Goal: Transaction & Acquisition: Book appointment/travel/reservation

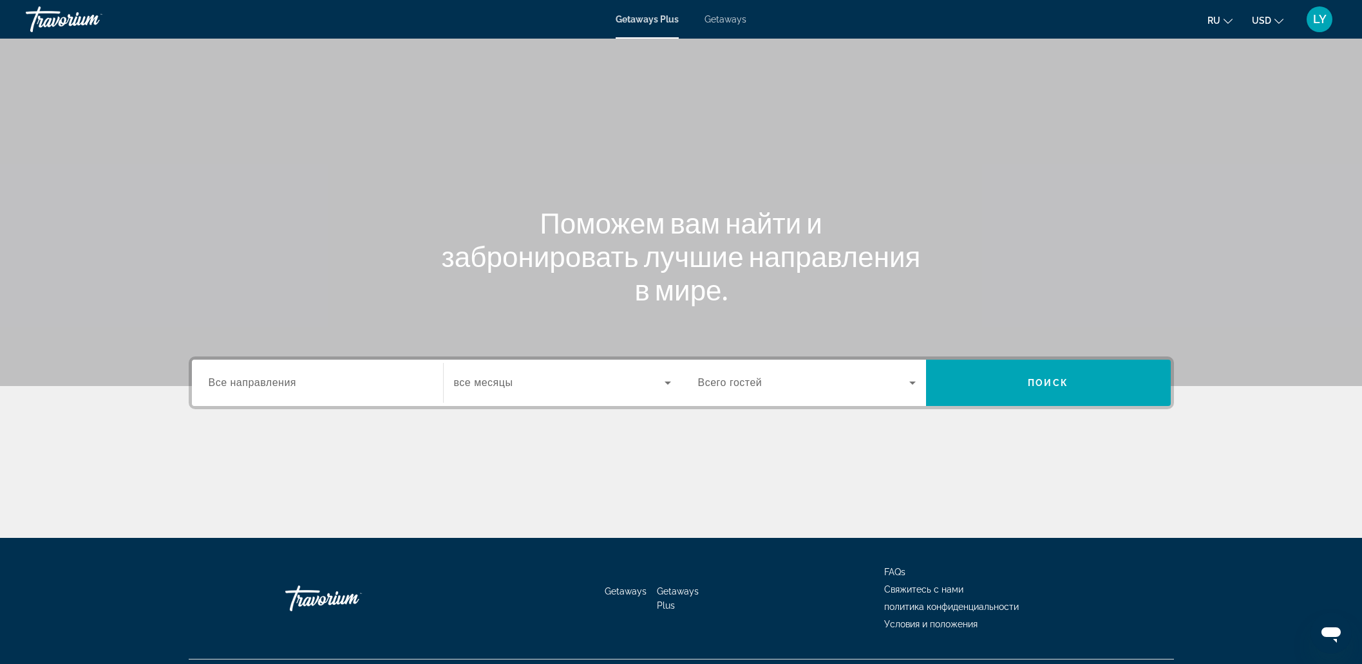
click at [289, 388] on span "Все направления" at bounding box center [253, 382] width 88 height 11
click at [289, 388] on input "Destination Все направления" at bounding box center [318, 383] width 218 height 15
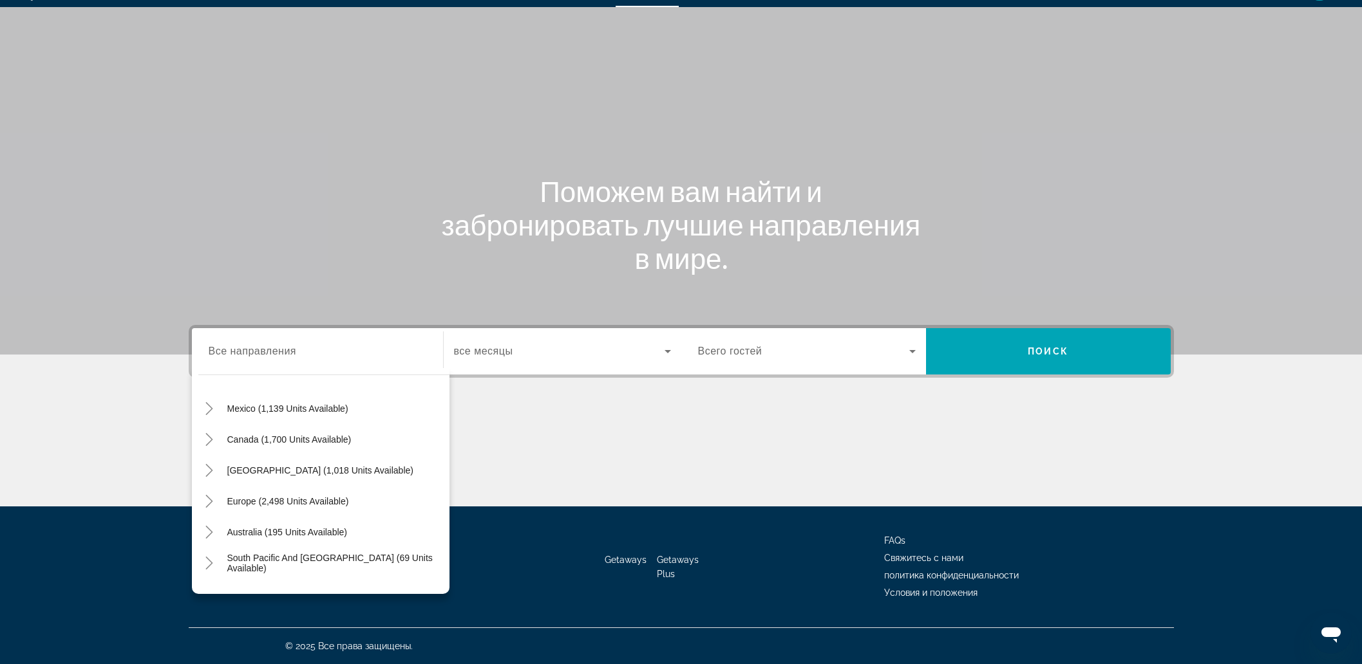
scroll to position [3, 0]
click at [351, 565] on span "Search widget" at bounding box center [288, 561] width 135 height 31
type input "**********"
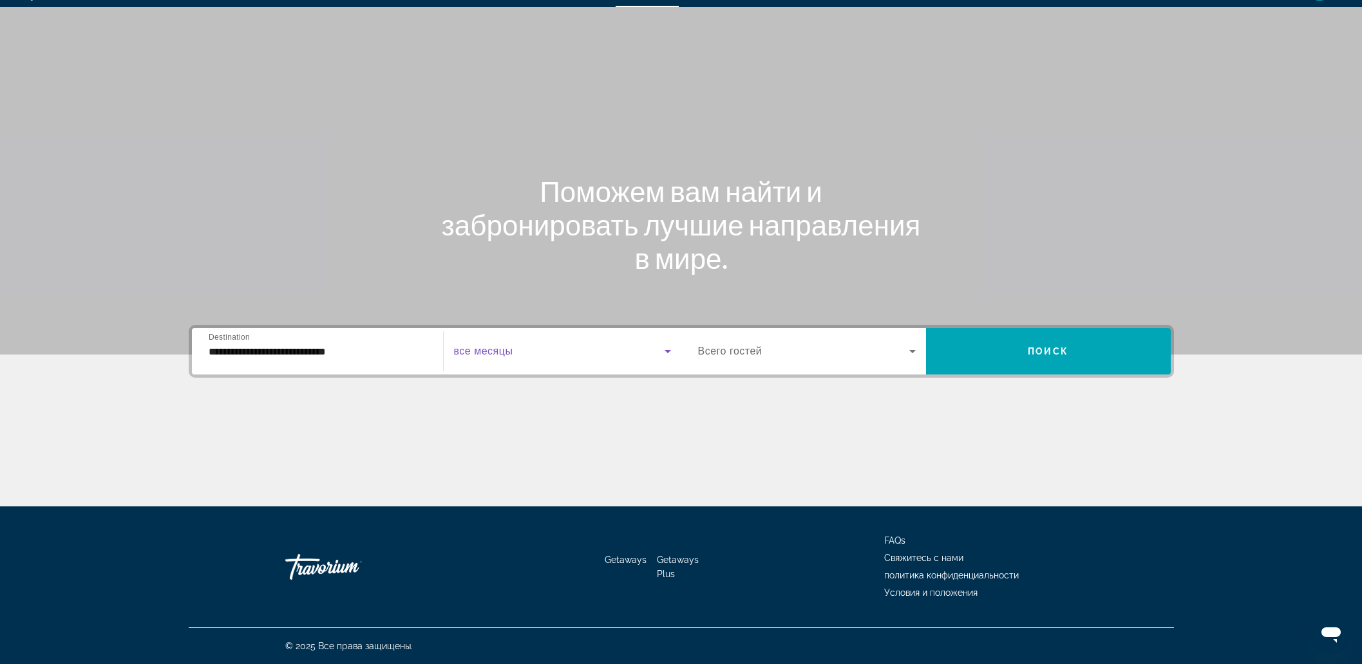
click at [534, 353] on span "Search widget" at bounding box center [559, 351] width 211 height 15
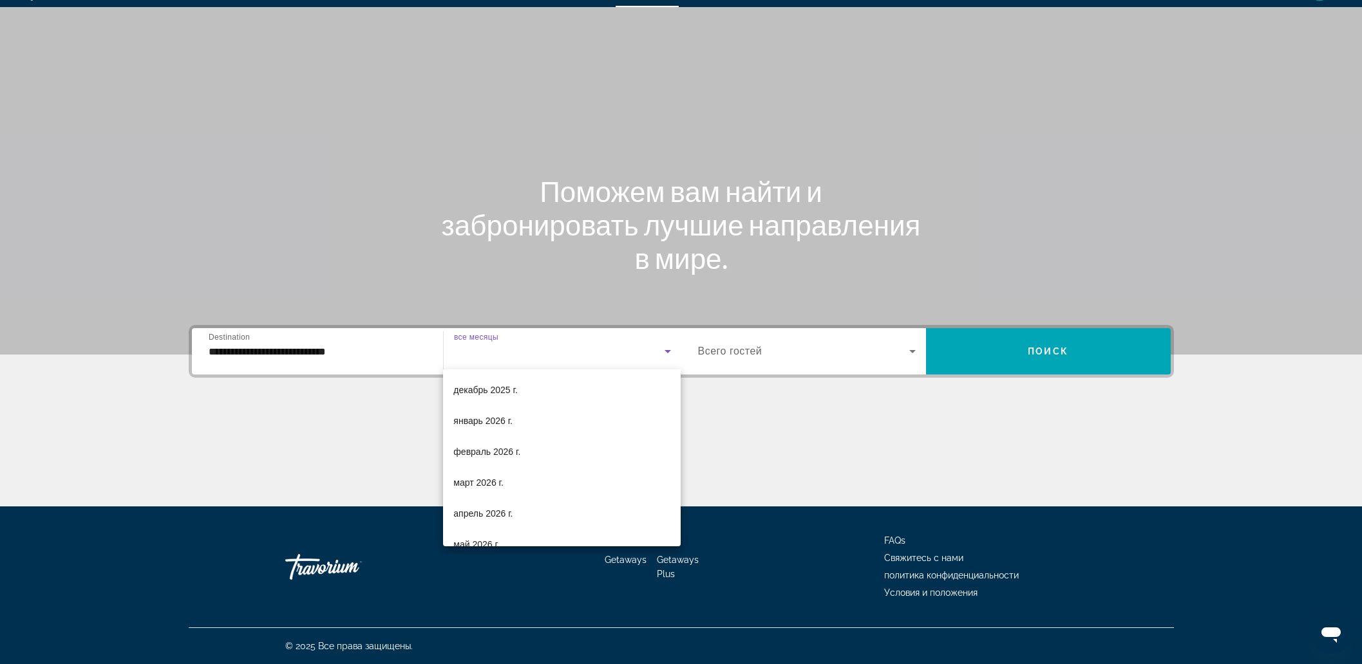
scroll to position [144, 0]
click at [466, 455] on span "март 2026 г." at bounding box center [478, 462] width 50 height 15
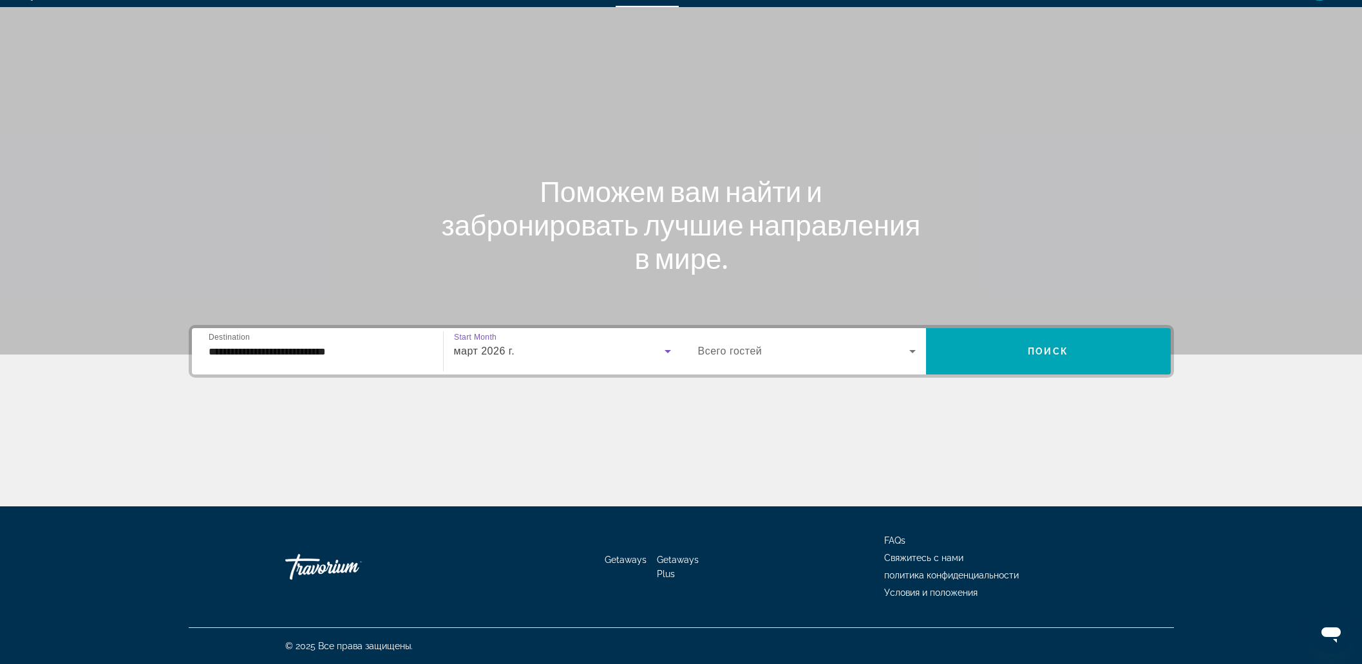
click at [856, 357] on span "Search widget" at bounding box center [803, 351] width 211 height 15
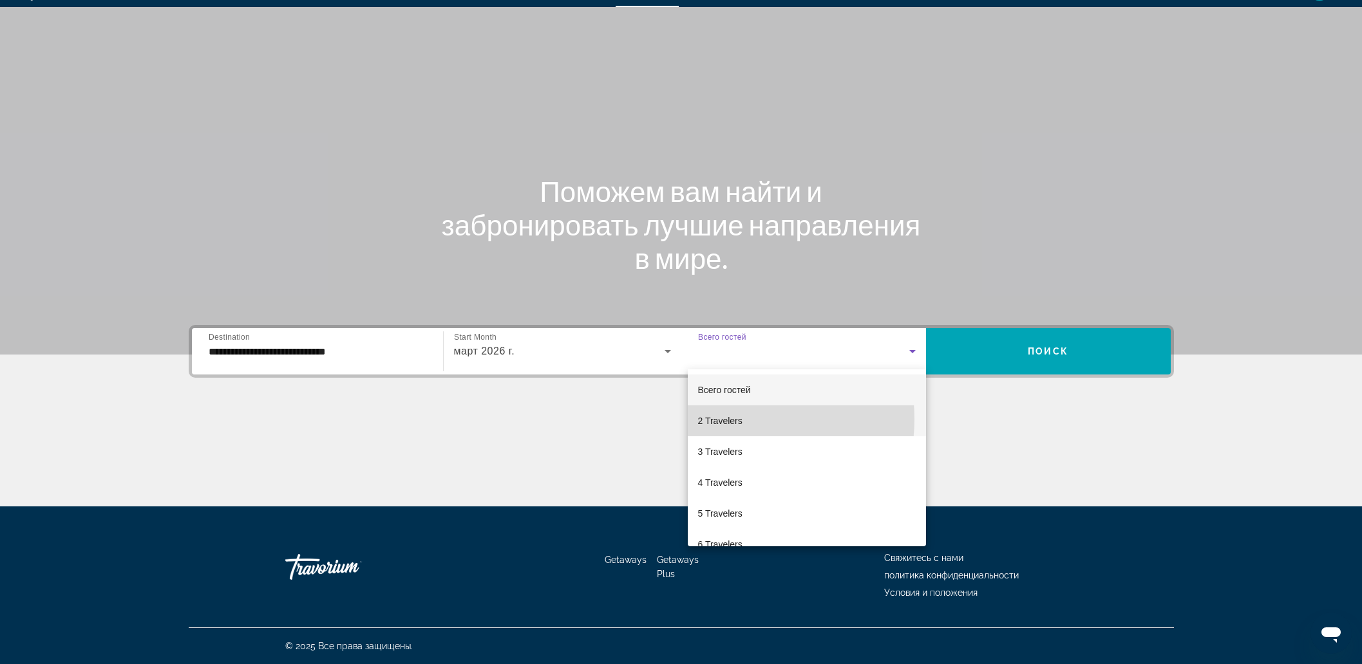
click at [729, 419] on span "2 Travelers" at bounding box center [720, 420] width 44 height 15
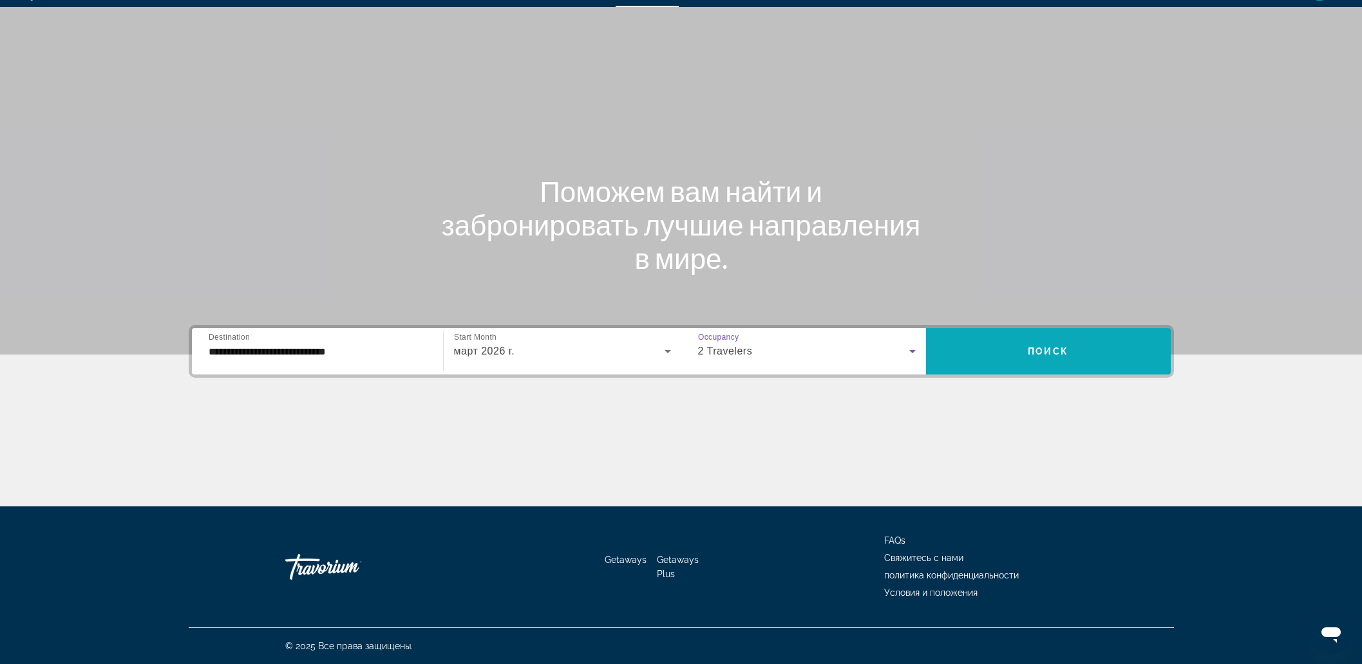
click at [1018, 358] on span "Search widget" at bounding box center [1048, 351] width 245 height 31
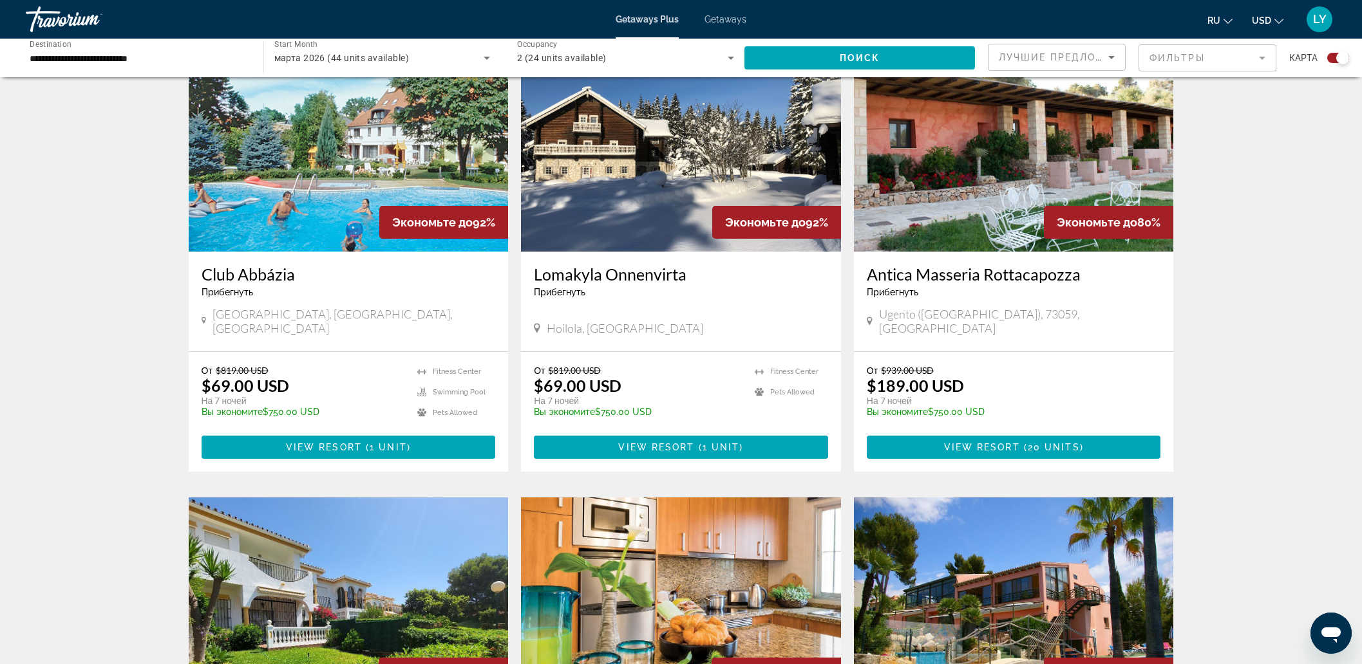
scroll to position [483, 0]
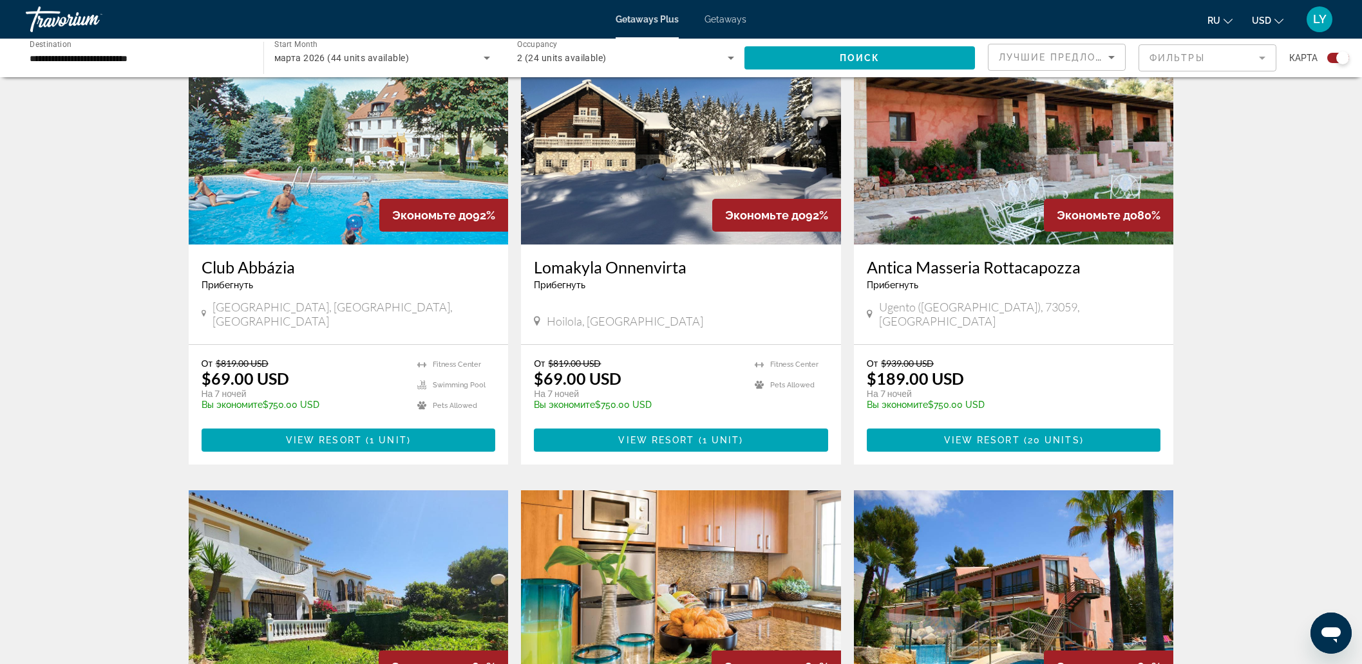
click at [312, 196] on img "Main content" at bounding box center [349, 142] width 320 height 206
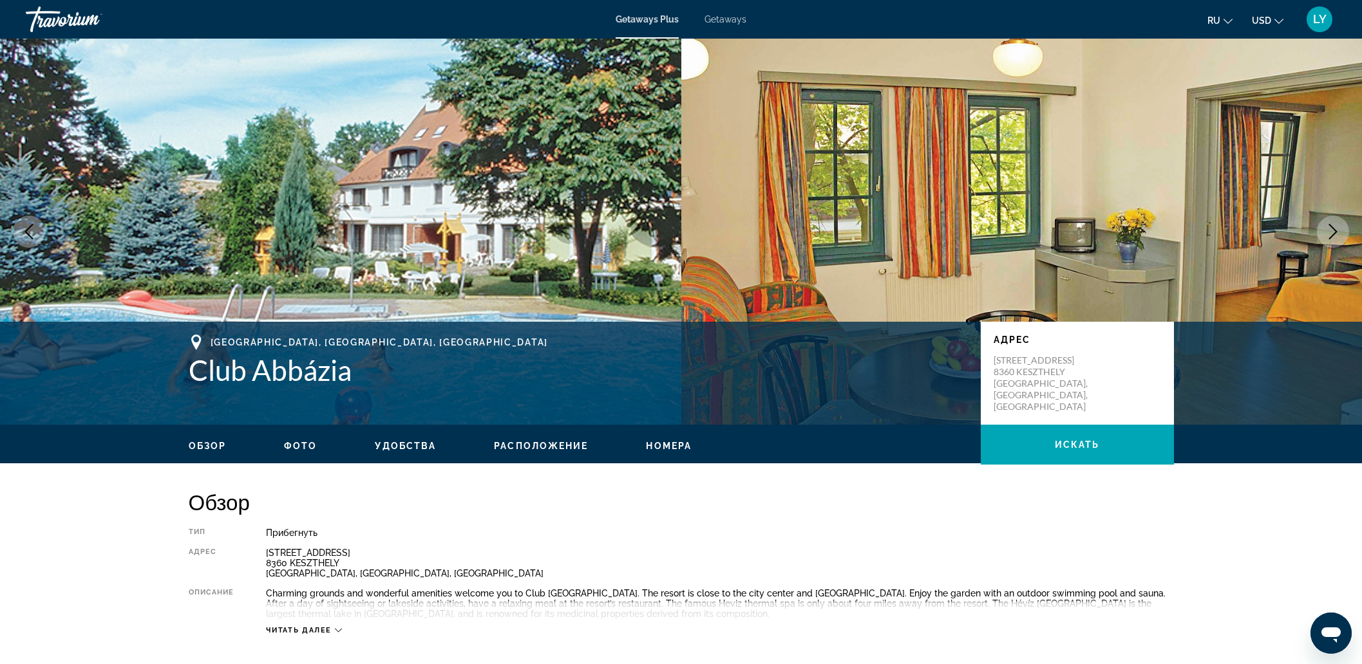
click at [1333, 227] on icon "Next image" at bounding box center [1332, 231] width 15 height 15
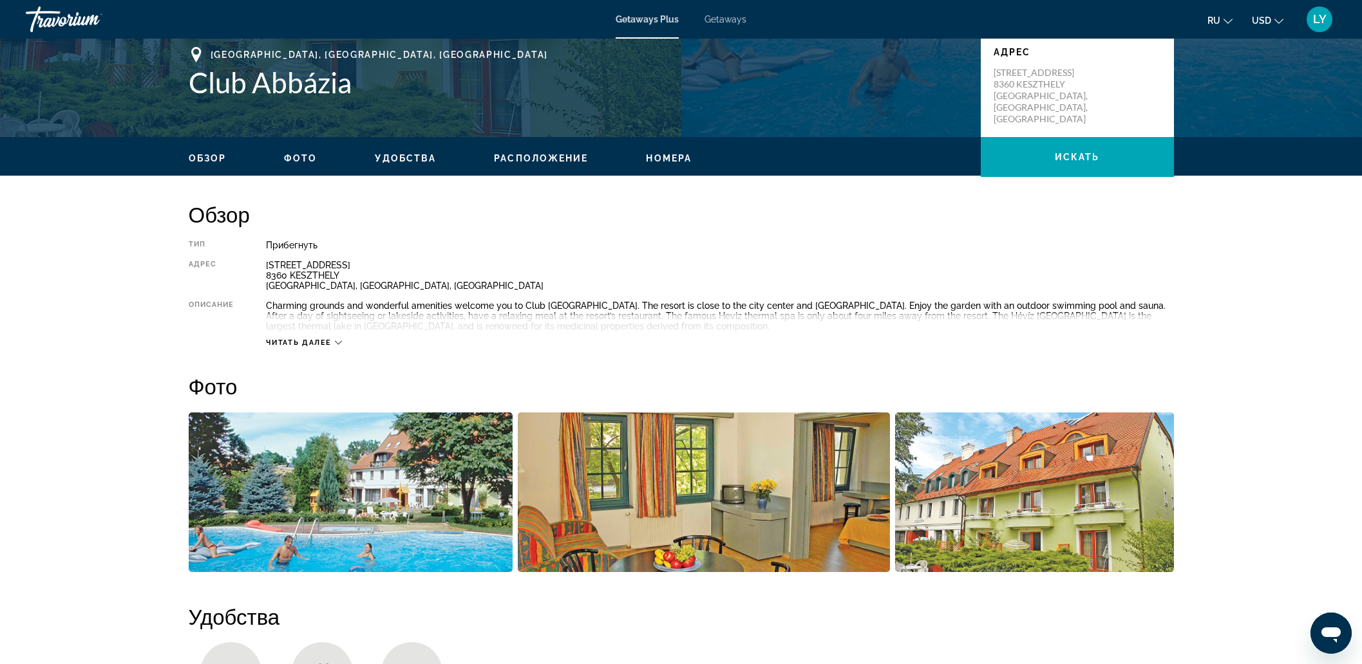
scroll to position [241, 0]
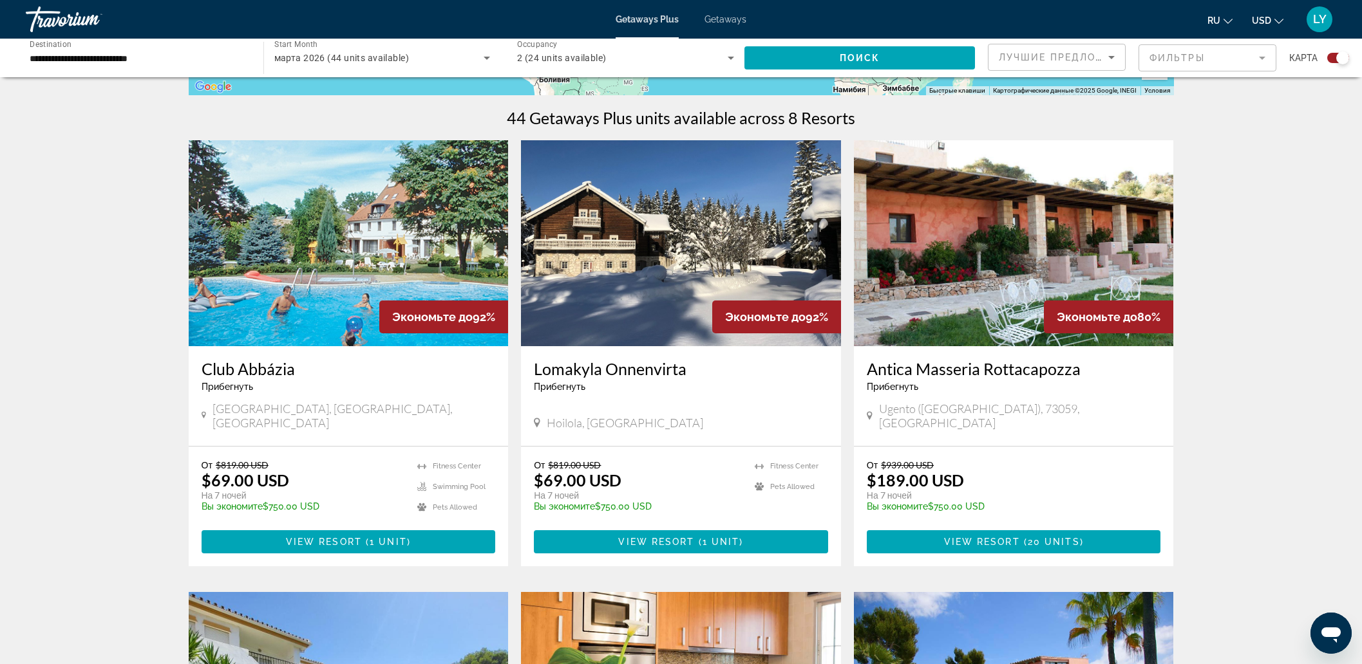
scroll to position [402, 0]
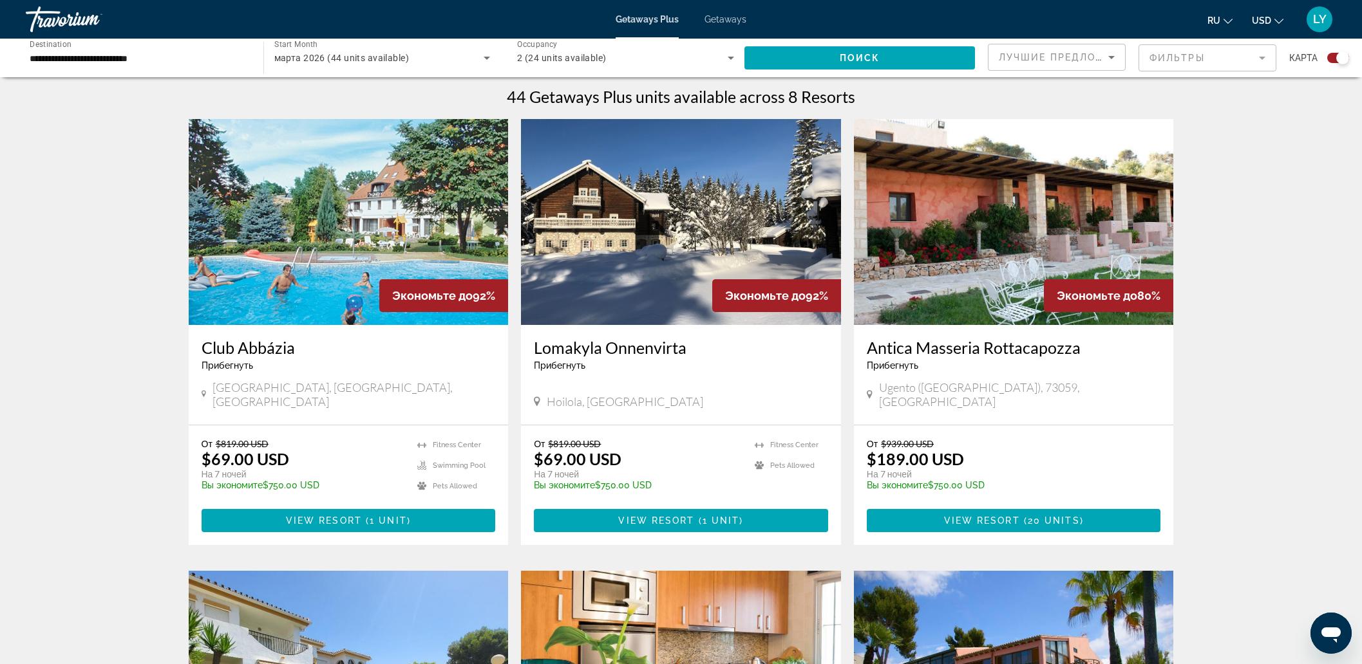
click at [968, 301] on img "Main content" at bounding box center [1014, 222] width 320 height 206
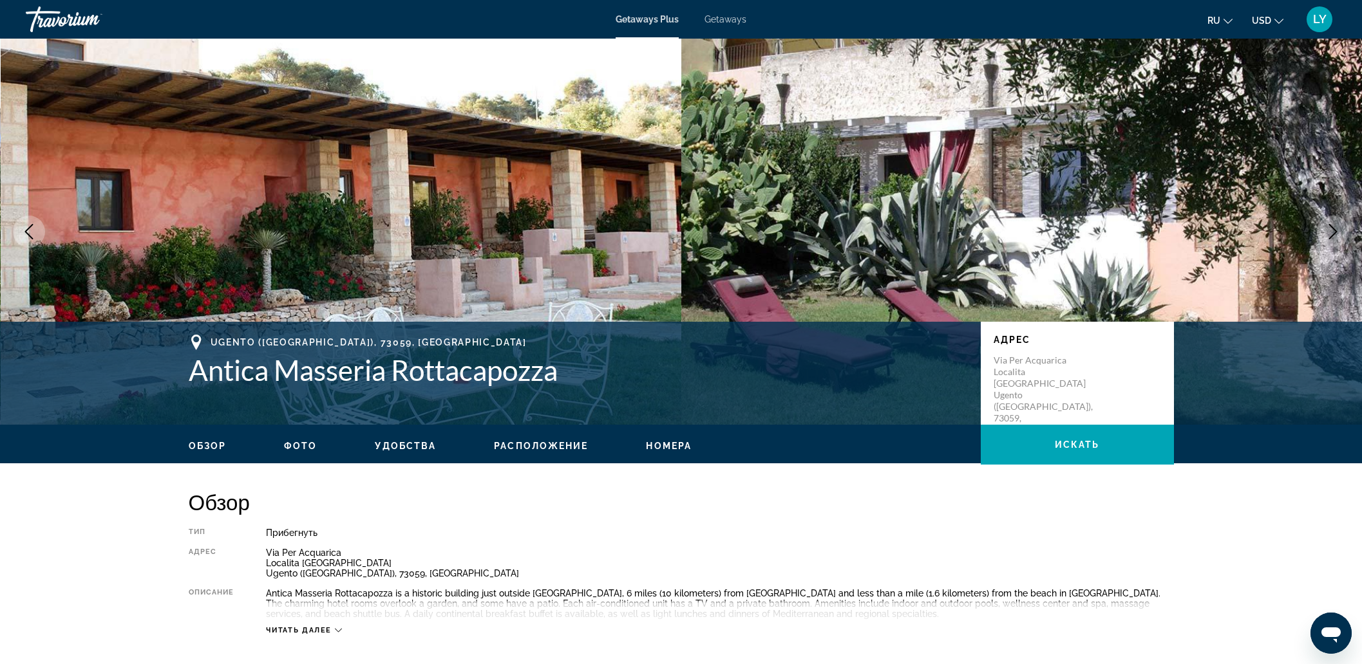
click at [736, 23] on span "Getaways" at bounding box center [725, 19] width 42 height 10
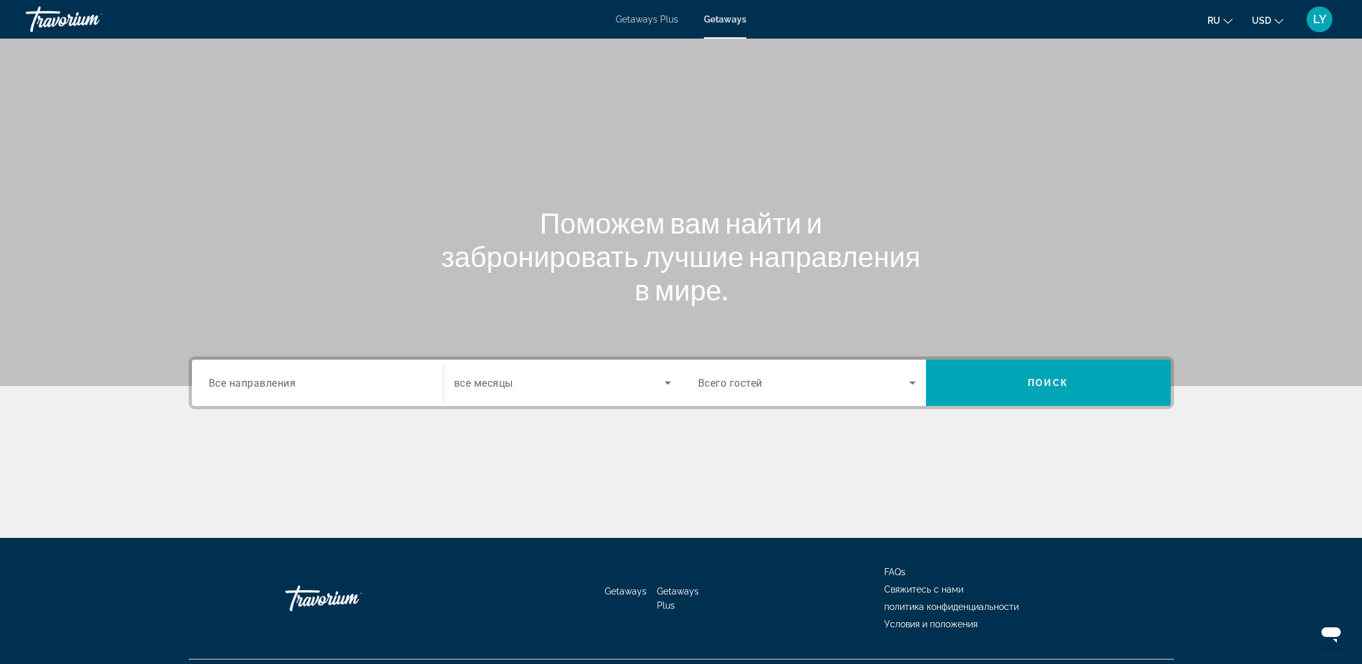
click at [646, 23] on span "Getaways Plus" at bounding box center [646, 19] width 62 height 10
click at [290, 386] on span "Все направления" at bounding box center [253, 383] width 88 height 12
click at [290, 386] on input "Destination Все направления" at bounding box center [318, 383] width 218 height 15
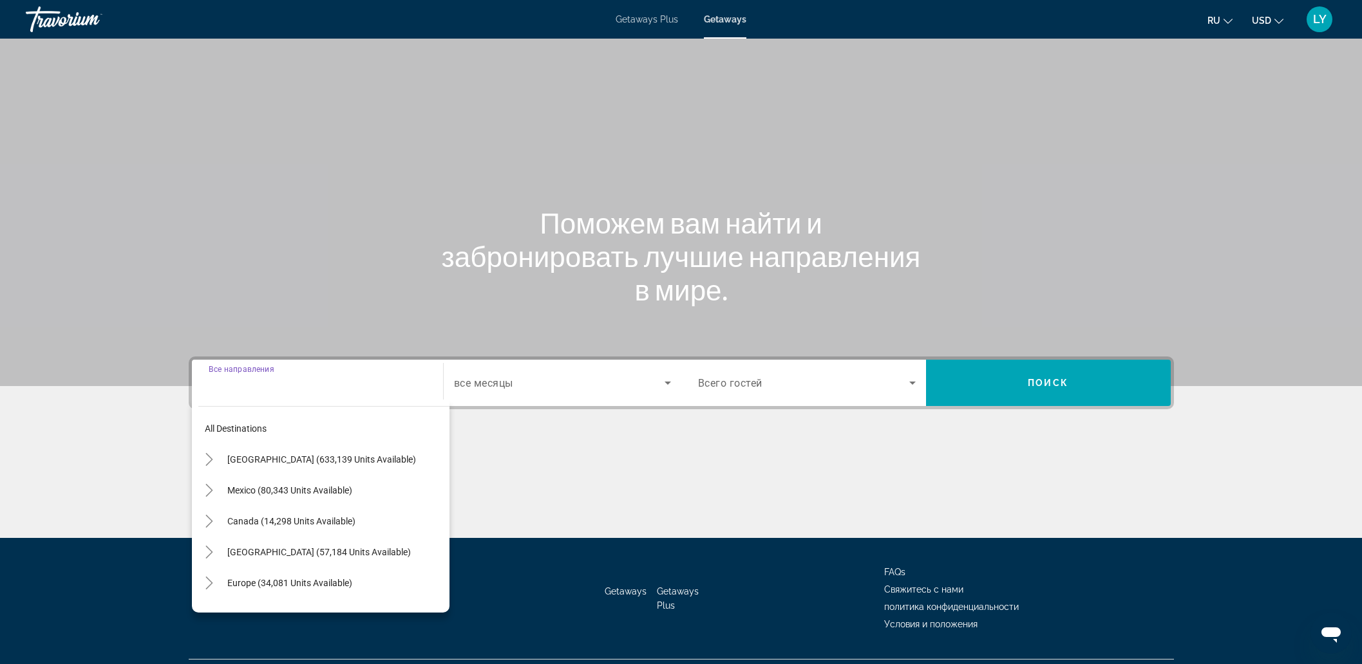
scroll to position [32, 0]
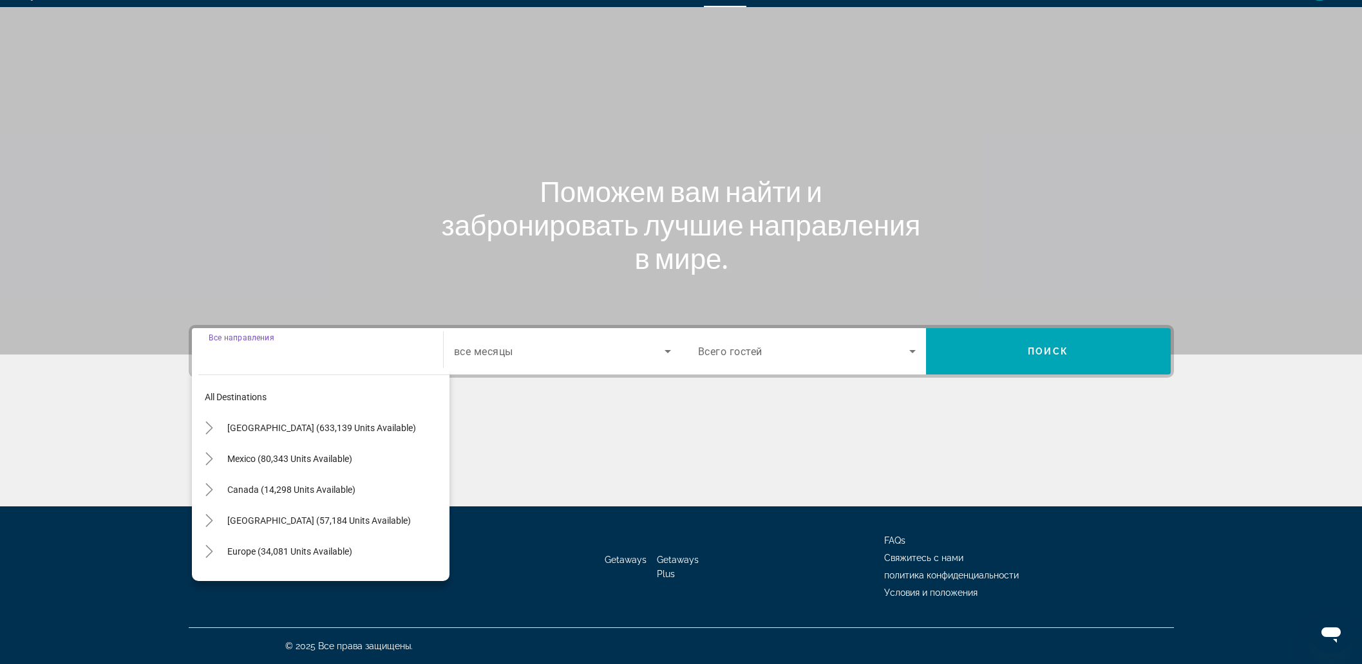
click at [303, 547] on span "Europe (34,081 units available)" at bounding box center [289, 552] width 125 height 10
type input "**********"
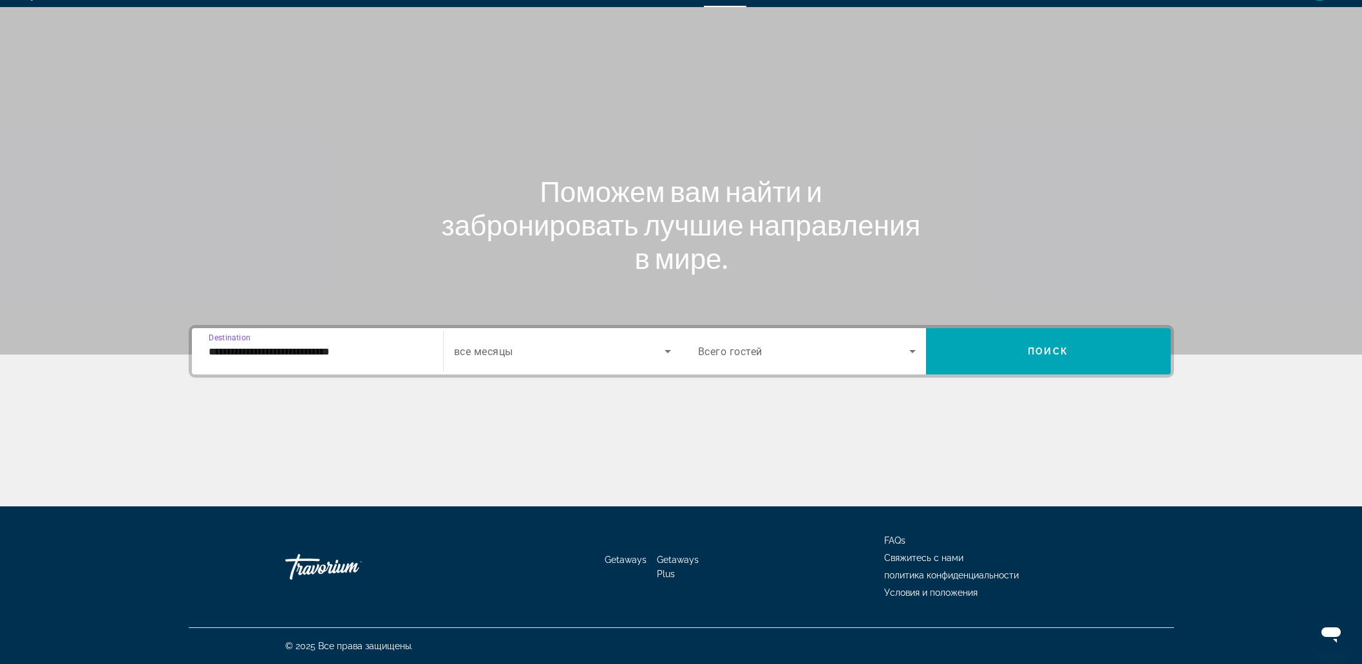
click at [560, 358] on span "Search widget" at bounding box center [559, 351] width 211 height 15
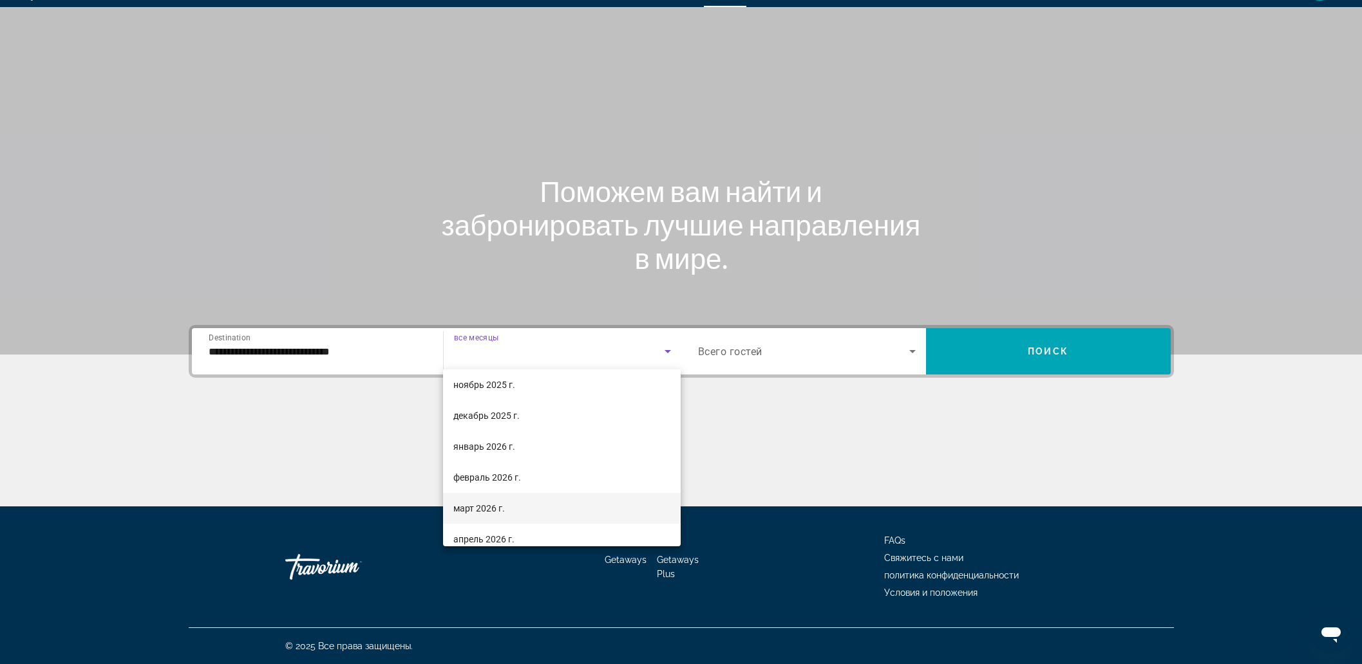
scroll to position [117, 0]
click at [505, 482] on span "март 2026 г." at bounding box center [479, 489] width 52 height 15
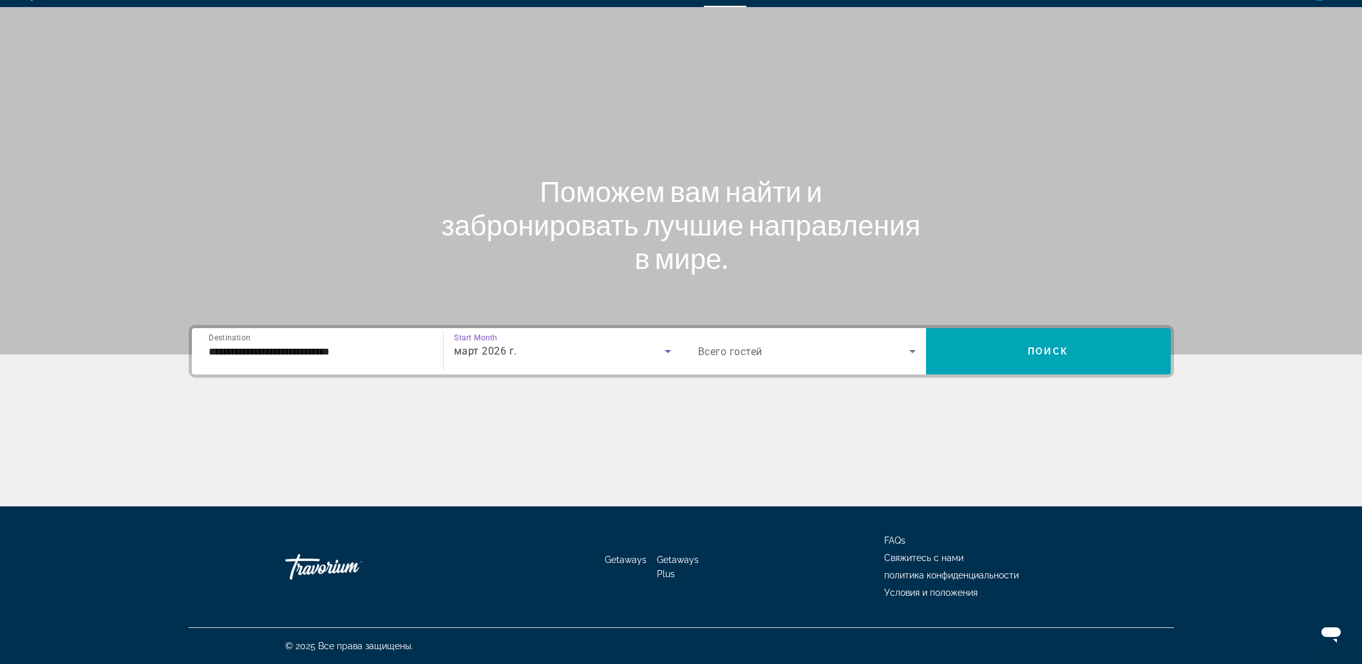
click at [830, 360] on div "Search widget" at bounding box center [807, 351] width 218 height 36
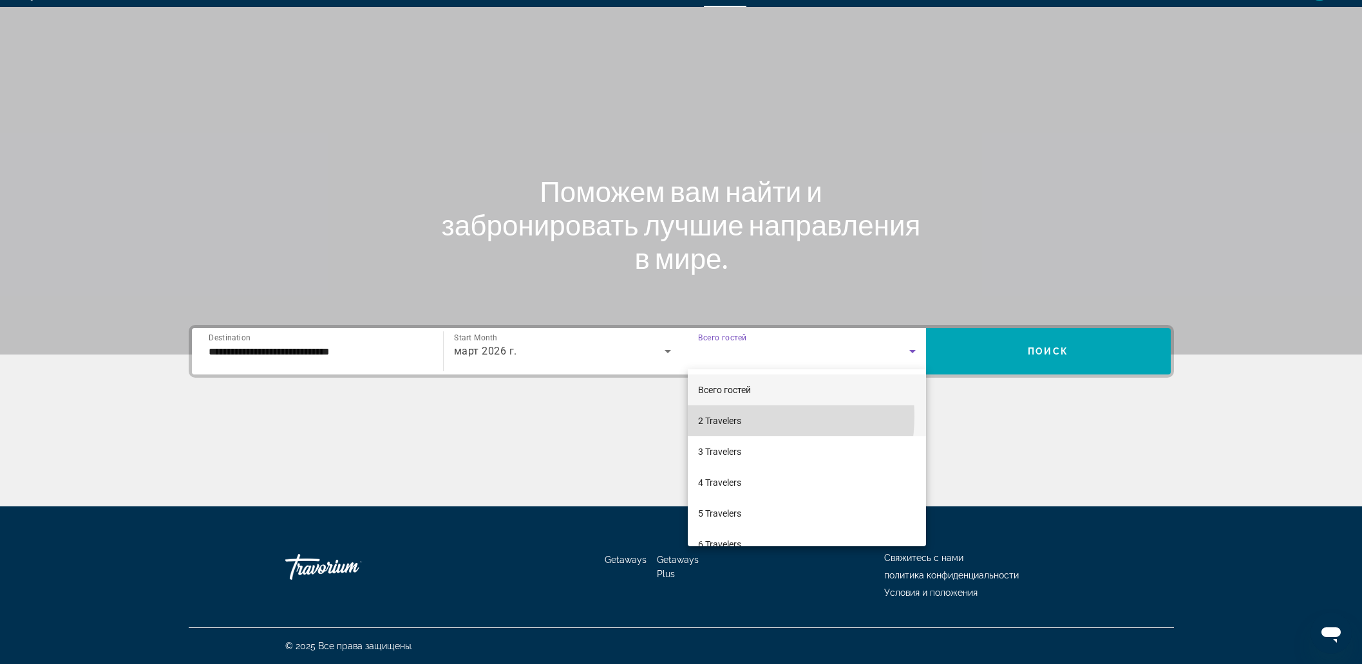
click at [740, 417] on span "2 Travelers" at bounding box center [719, 420] width 43 height 15
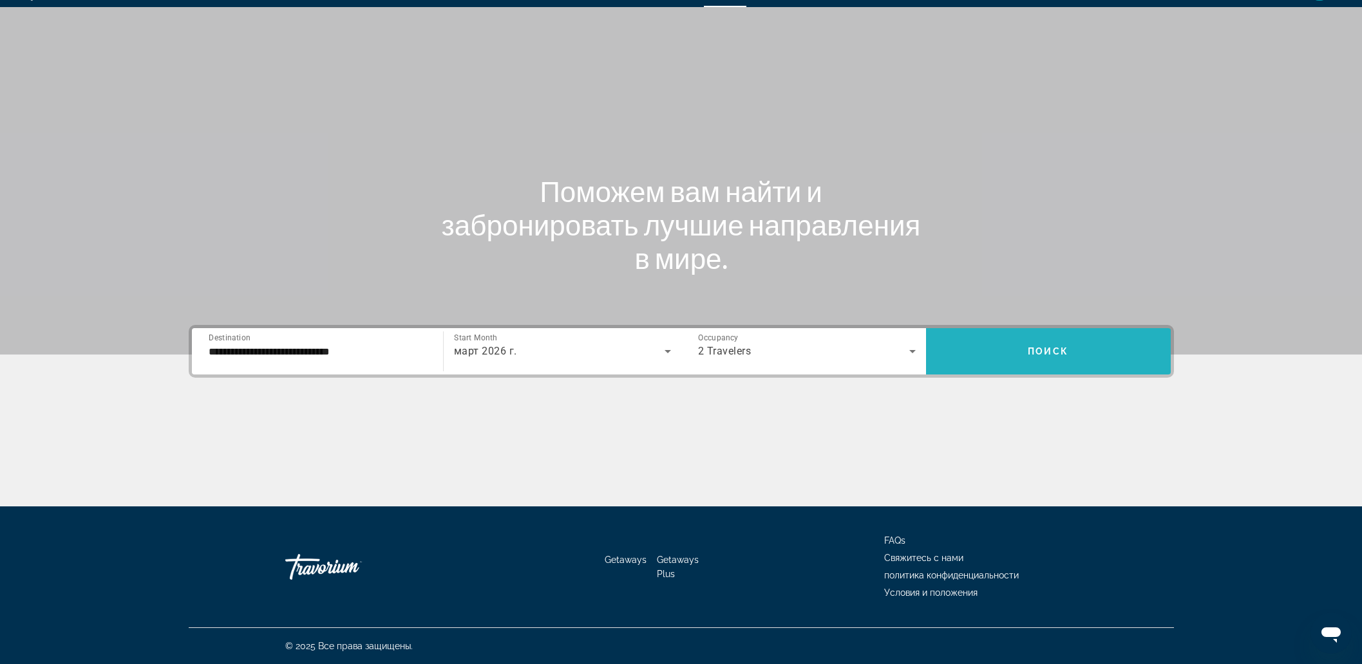
click at [1012, 356] on span "Search widget" at bounding box center [1048, 351] width 245 height 31
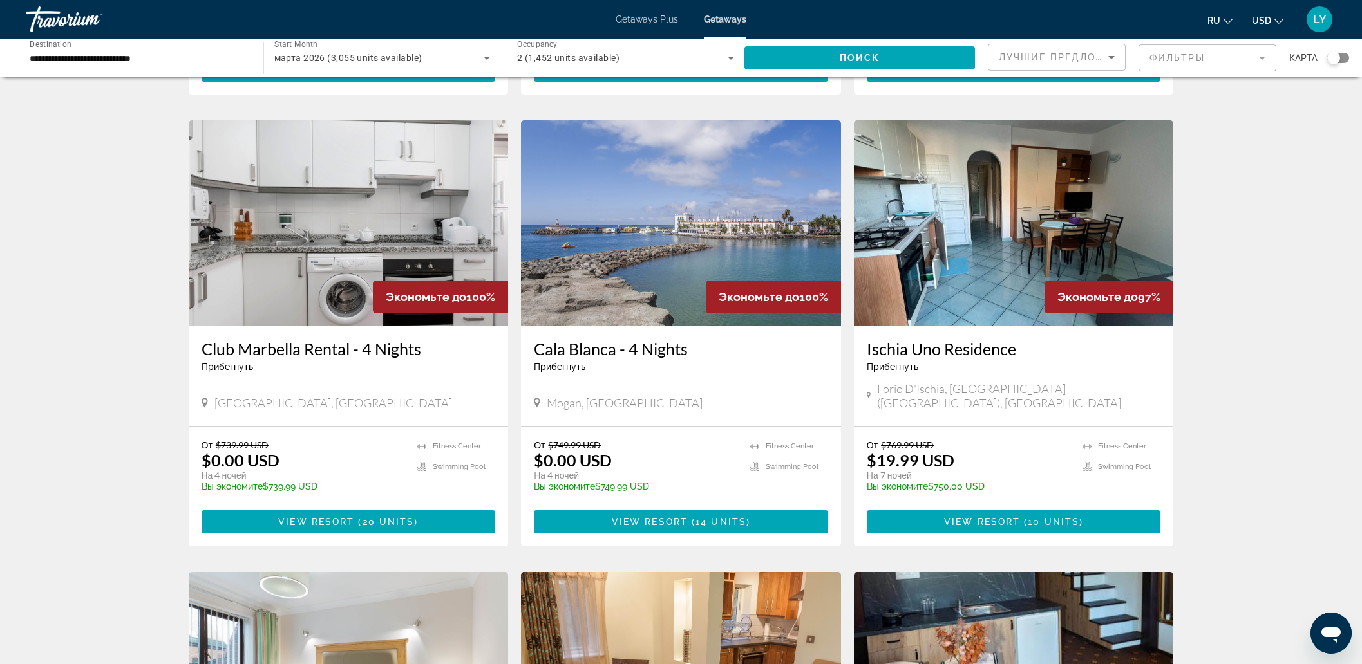
scroll to position [885, 0]
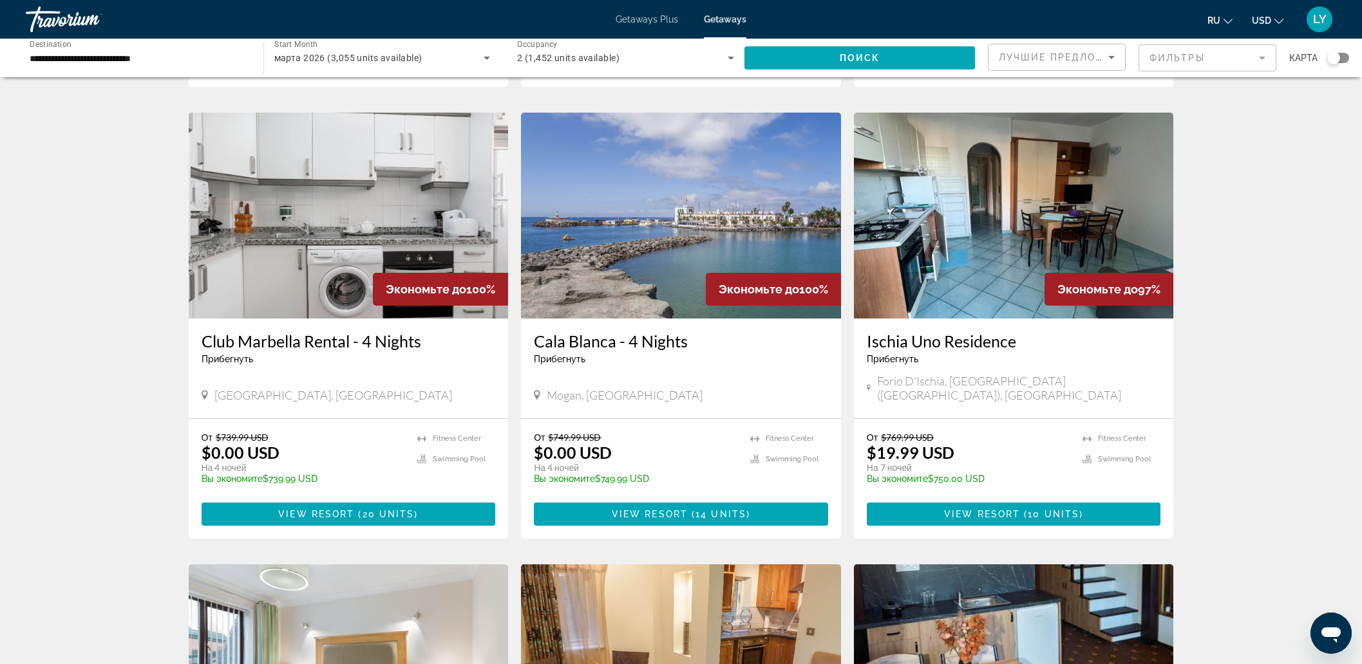
click at [904, 337] on h3 "Ischia Uno Residence" at bounding box center [1014, 341] width 294 height 19
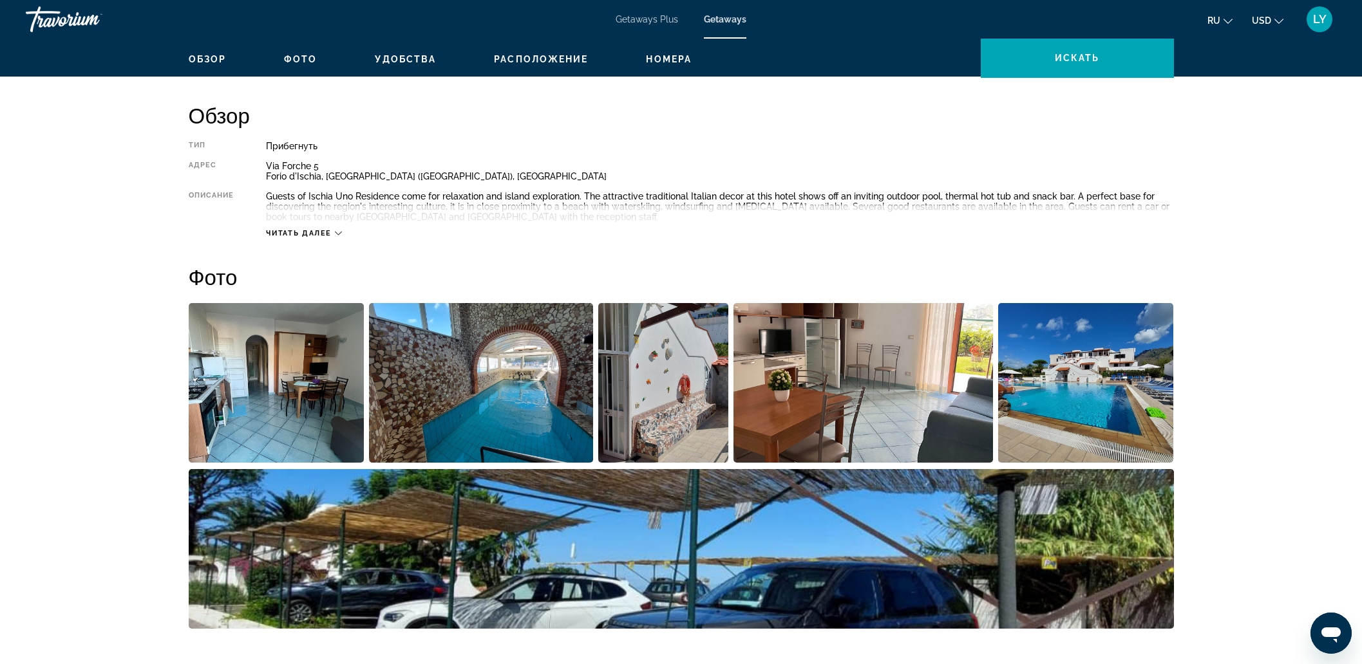
scroll to position [241, 0]
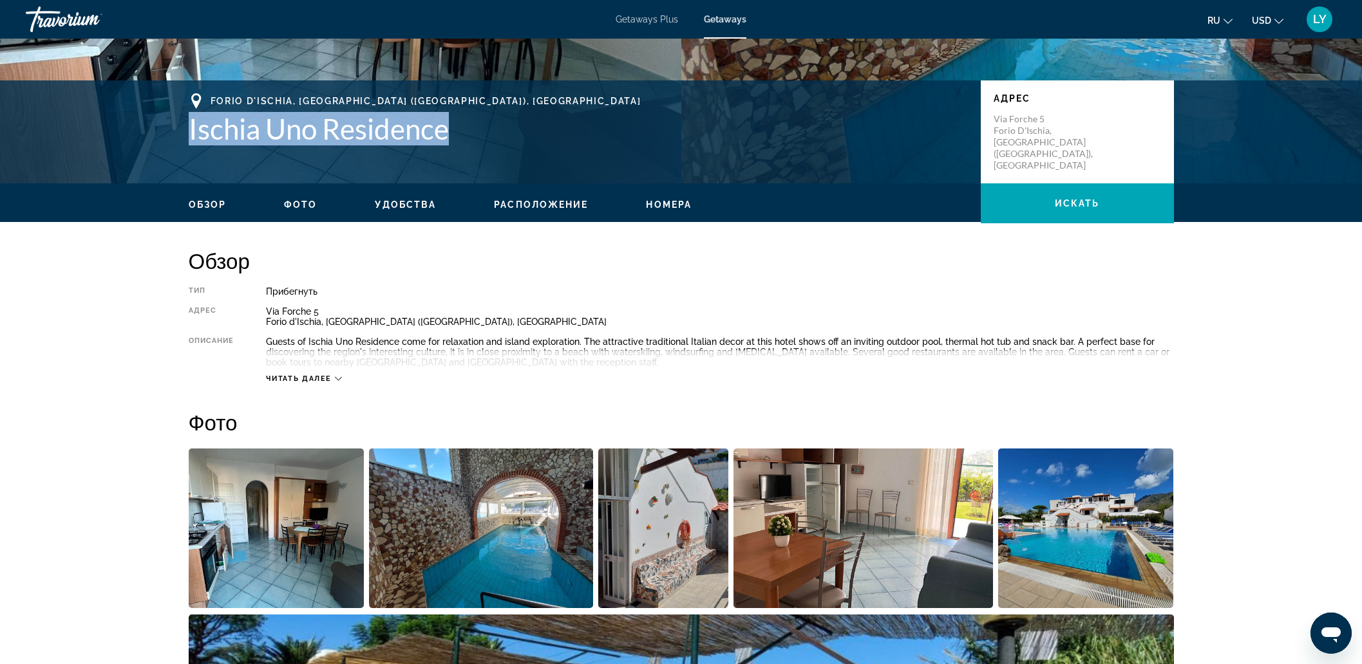
drag, startPoint x: 462, startPoint y: 144, endPoint x: 187, endPoint y: 143, distance: 275.5
click at [183, 143] on div "Forio d'Ischia, [GEOGRAPHIC_DATA] ([GEOGRAPHIC_DATA]), [DEMOGRAPHIC_DATA] Ischi…" at bounding box center [681, 131] width 1036 height 77
copy h1 "Ischia Uno Residence"
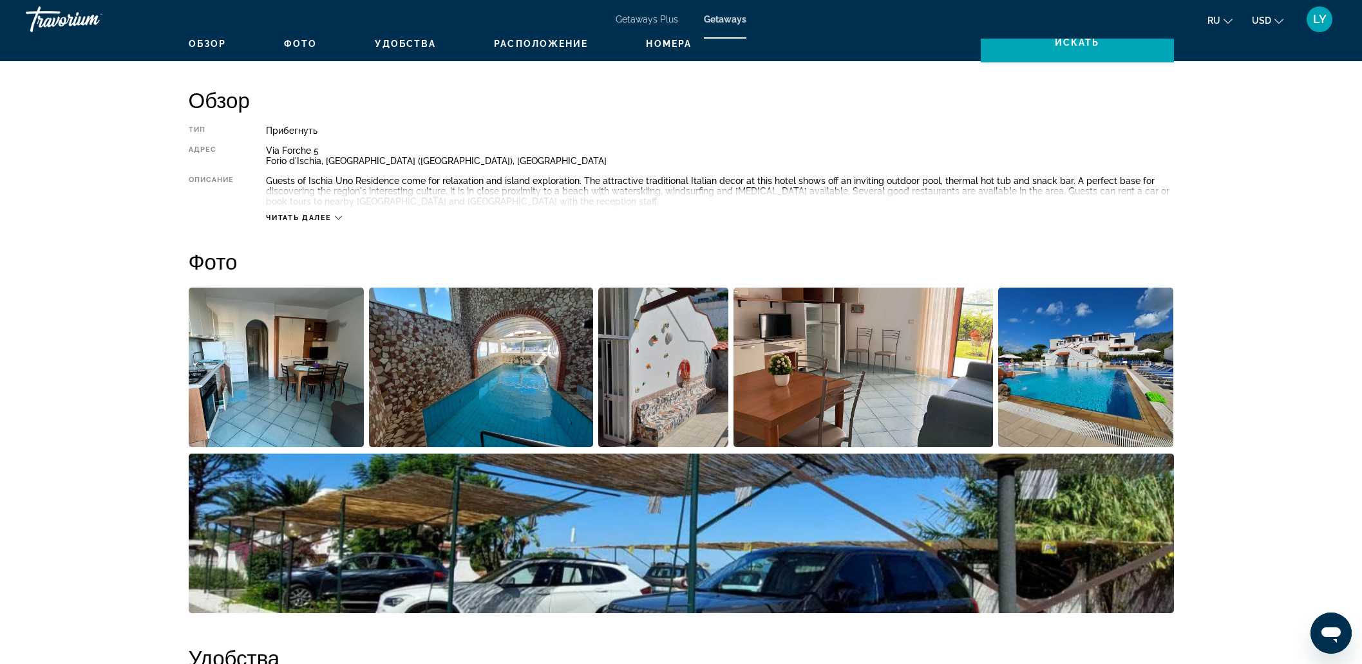
scroll to position [0, 0]
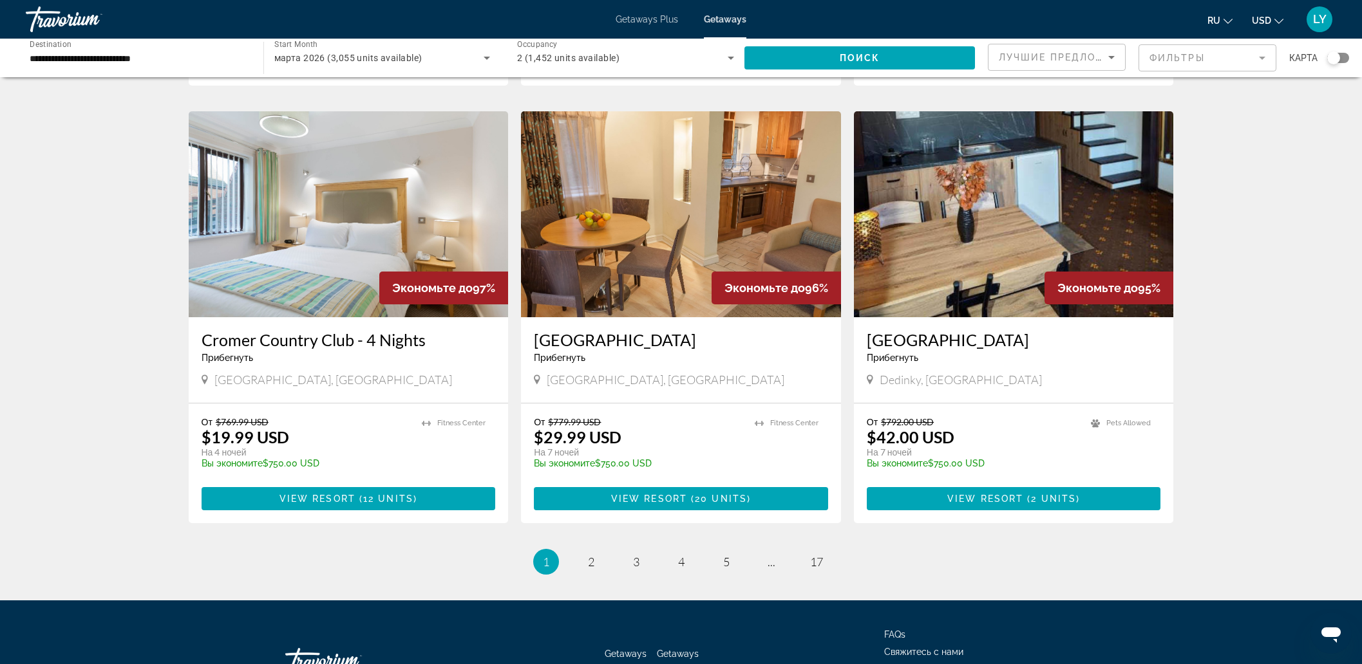
scroll to position [1418, 0]
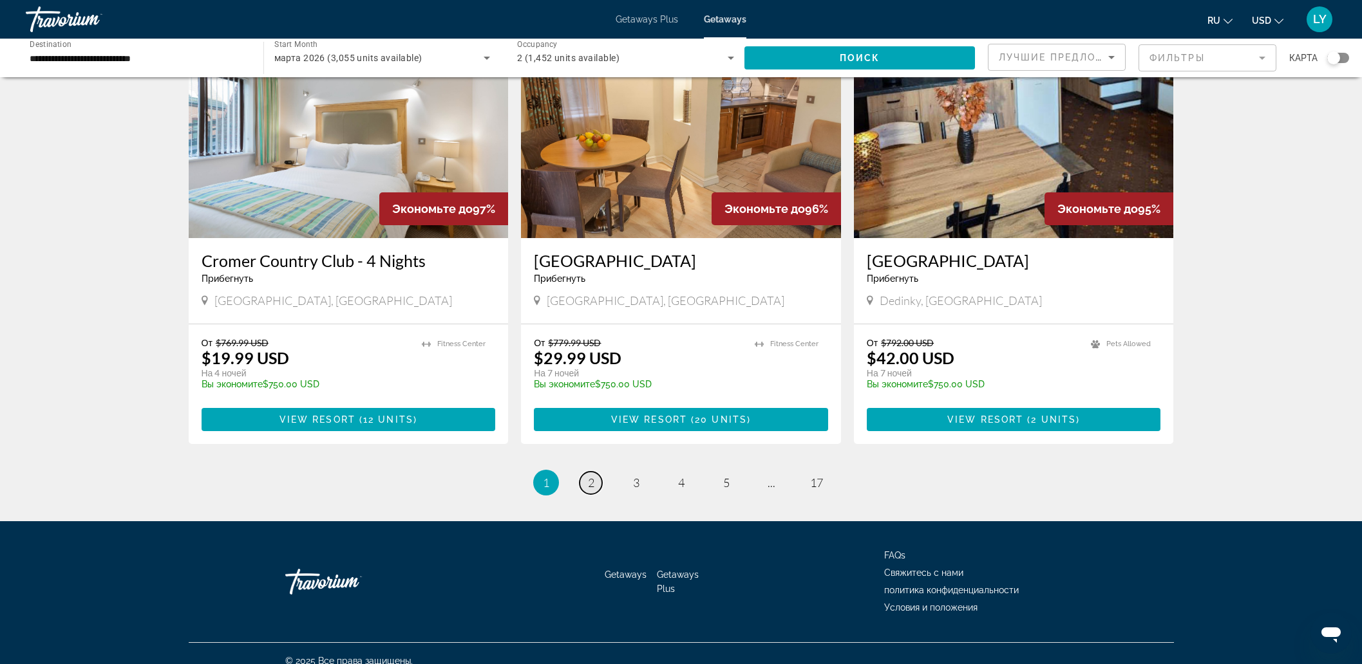
click at [590, 476] on span "2" at bounding box center [591, 483] width 6 height 14
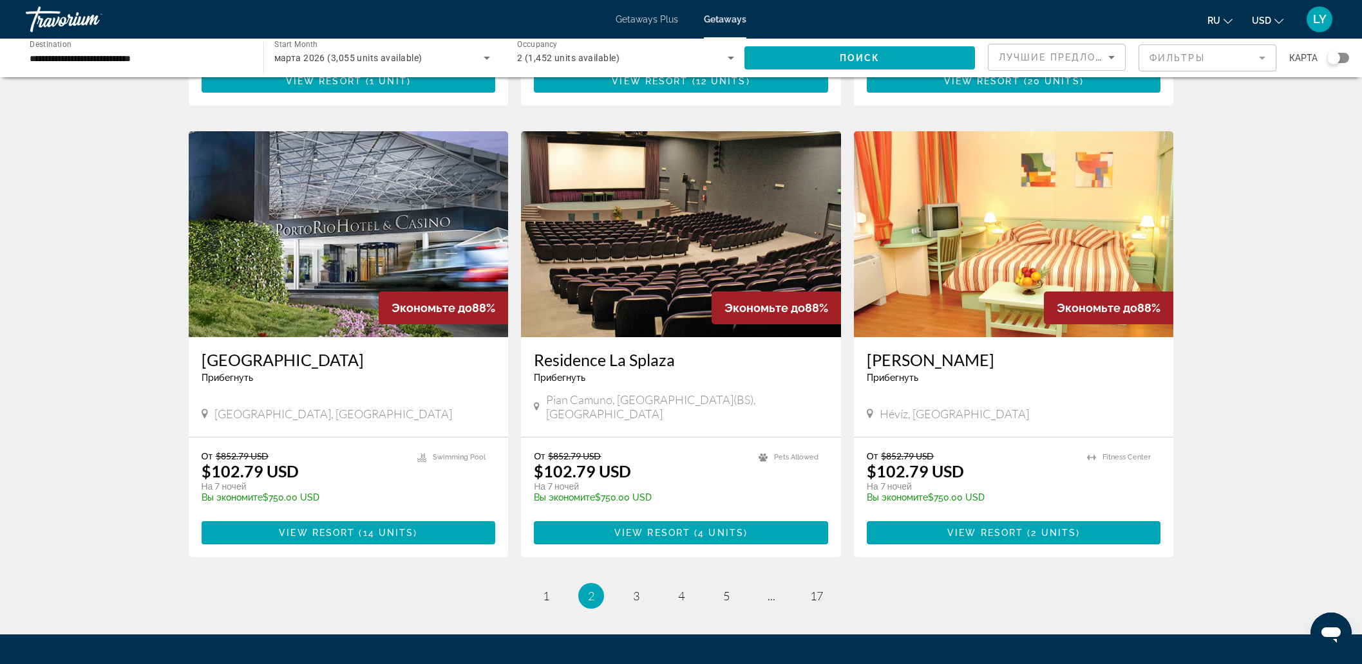
scroll to position [1368, 0]
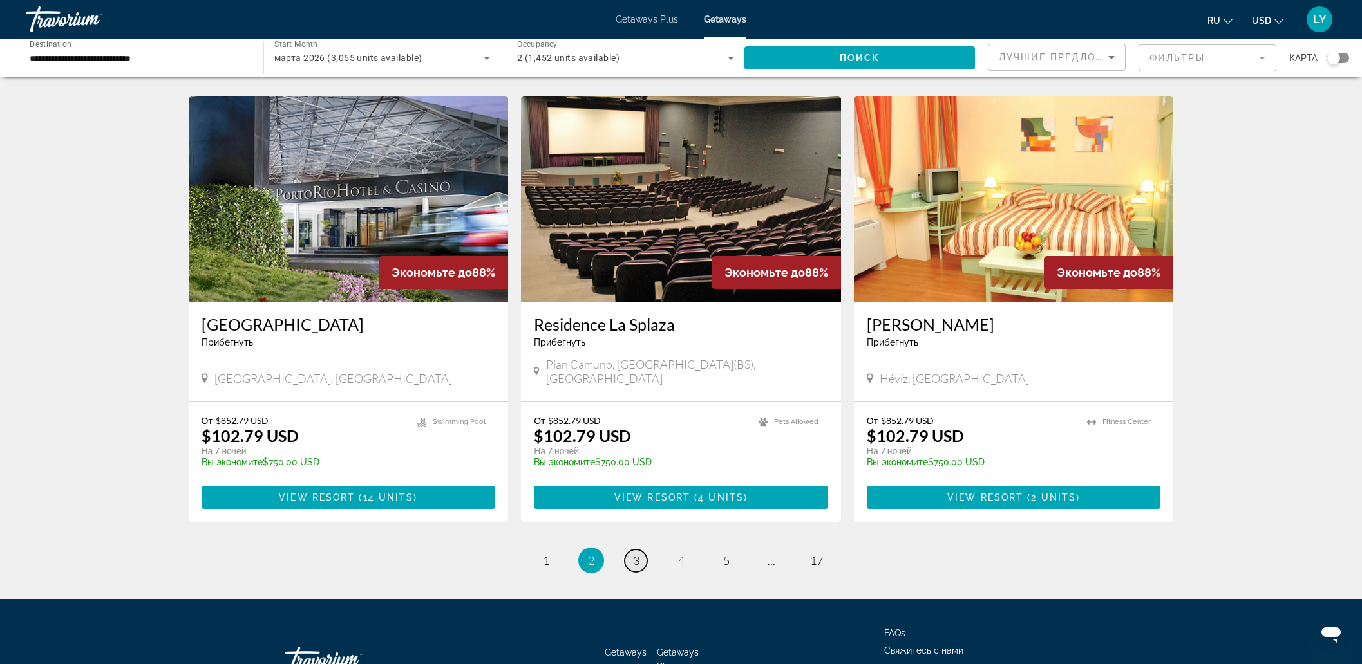
click at [637, 554] on span "3" at bounding box center [636, 561] width 6 height 14
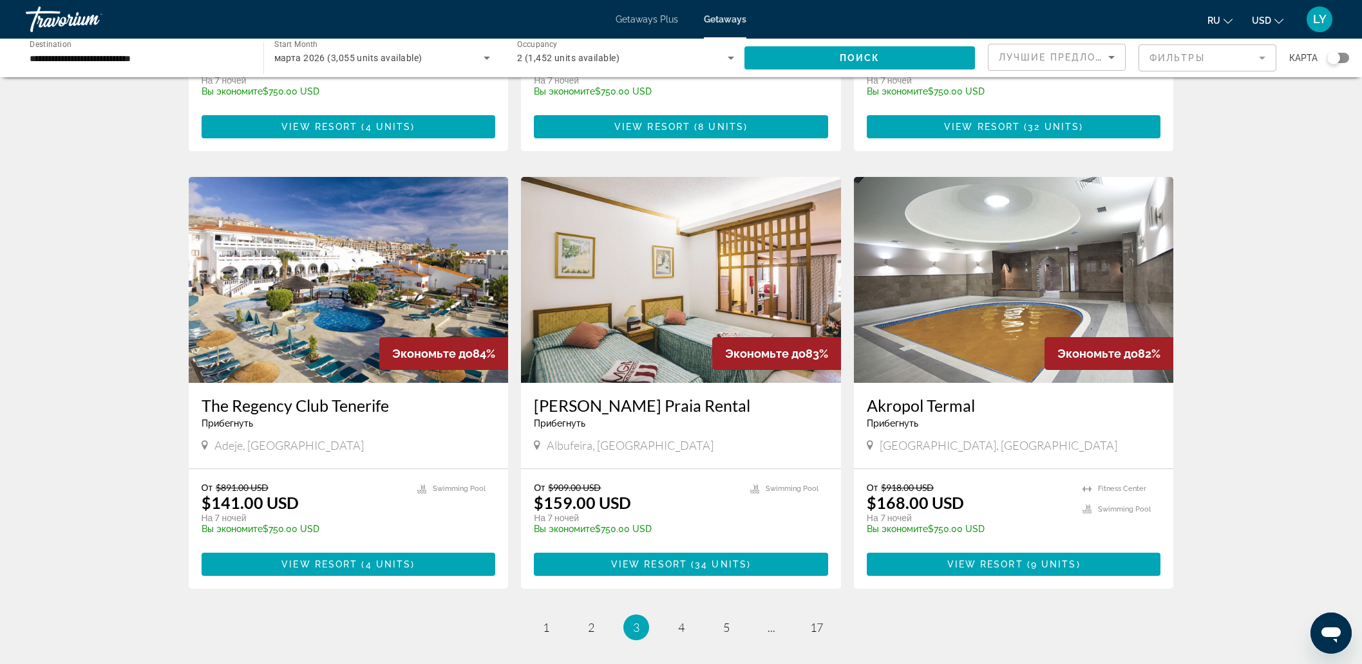
scroll to position [1368, 0]
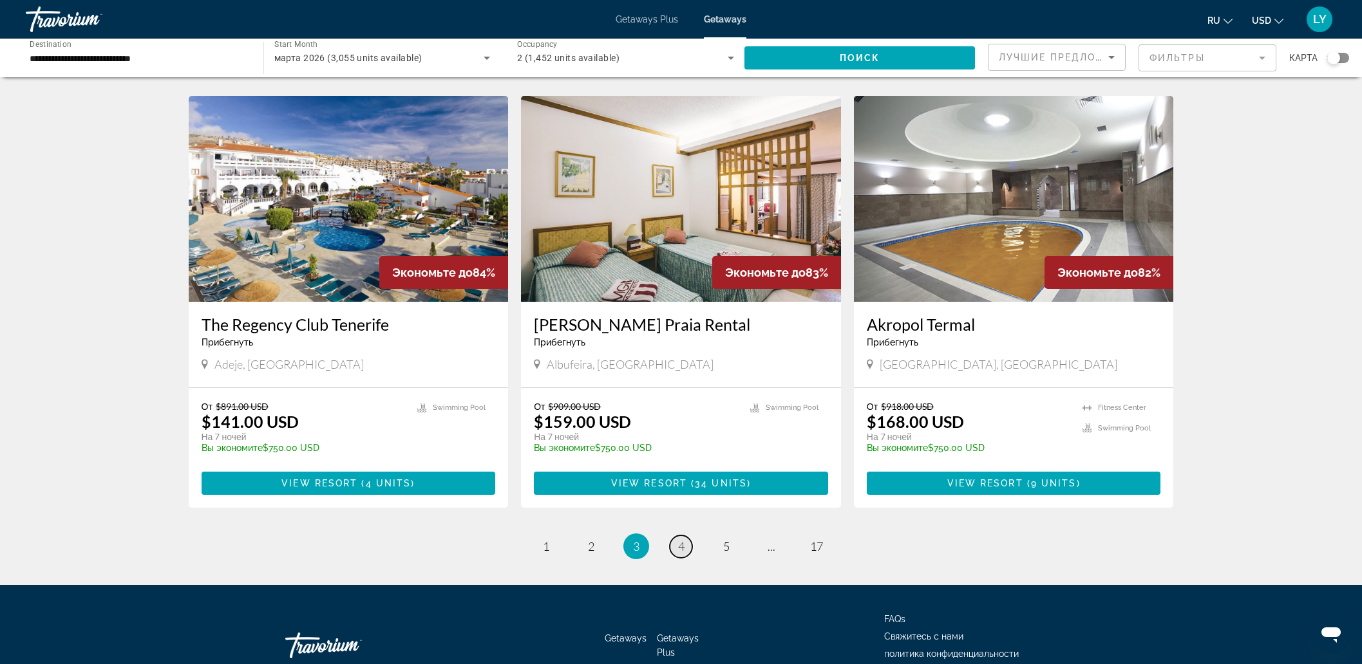
click at [679, 539] on span "4" at bounding box center [681, 546] width 6 height 14
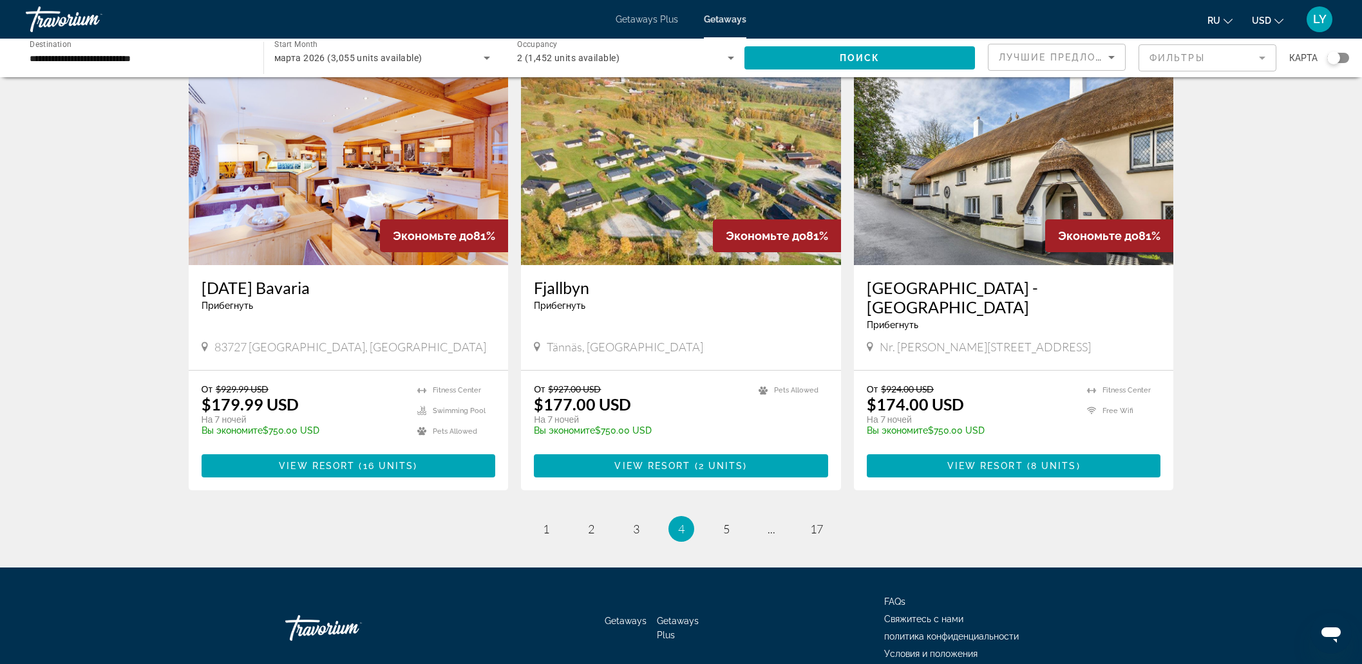
scroll to position [1418, 0]
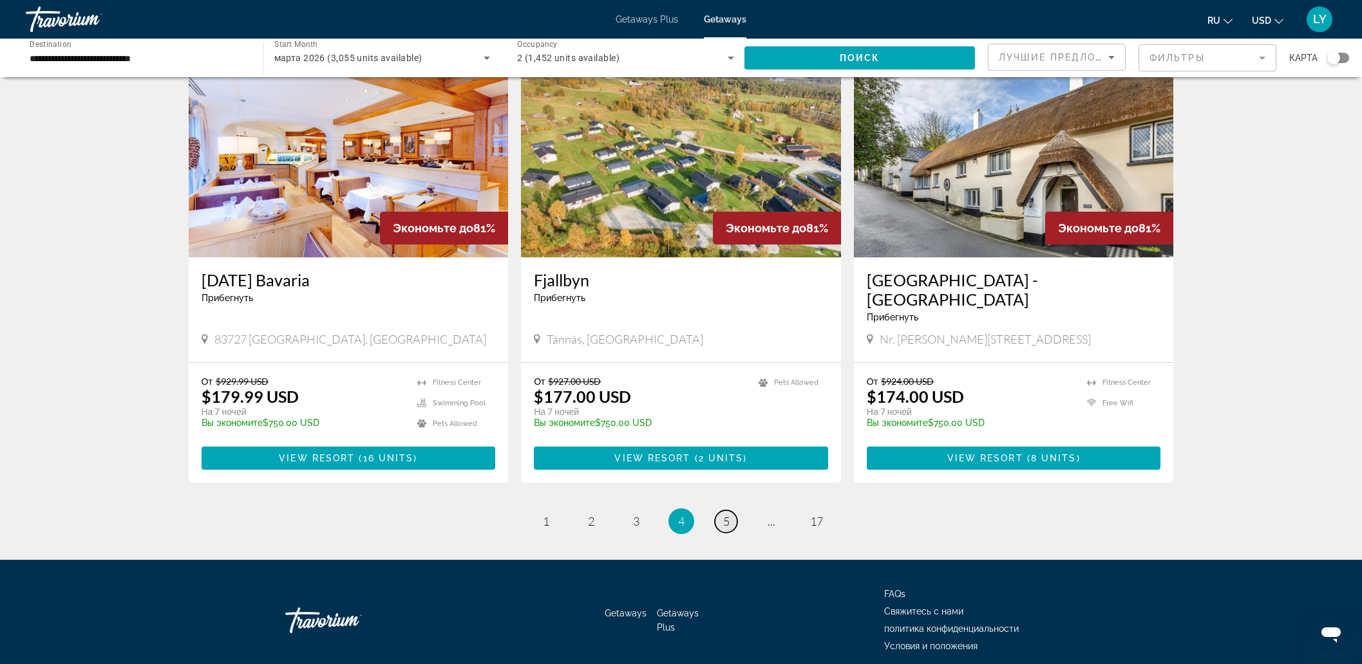
click at [718, 511] on link "page 5" at bounding box center [726, 522] width 23 height 23
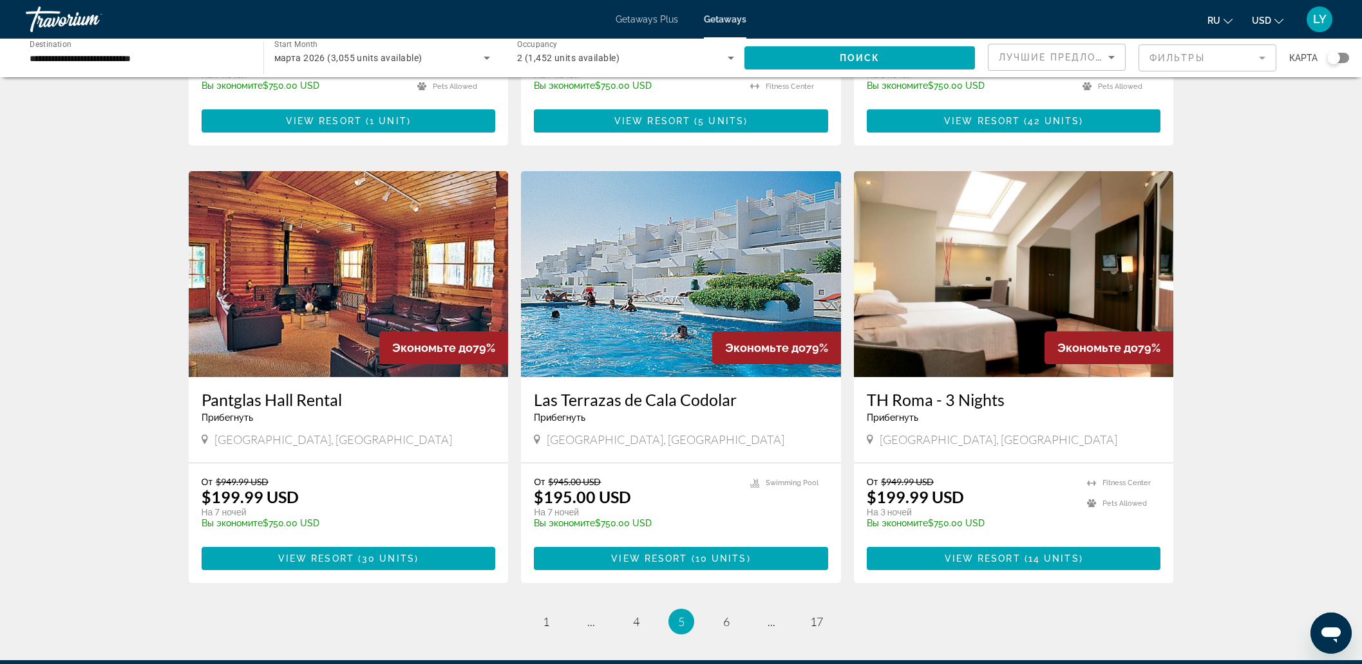
scroll to position [1287, 0]
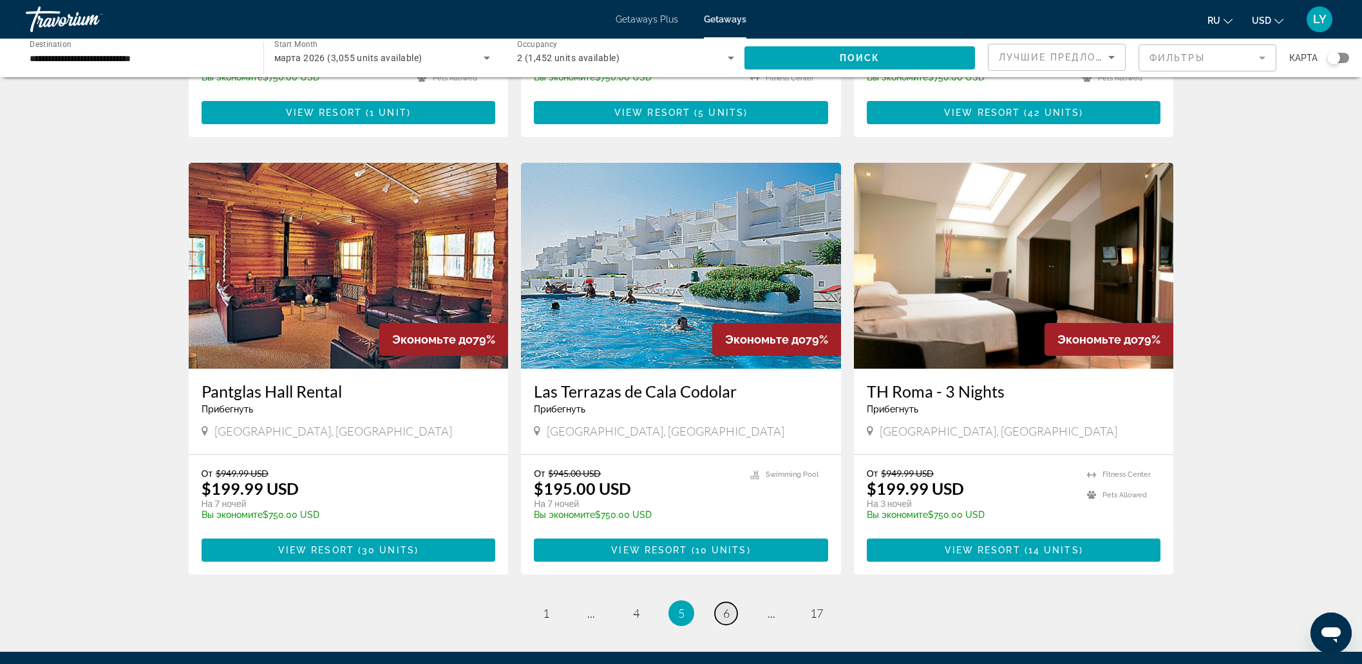
click at [726, 606] on span "6" at bounding box center [726, 613] width 6 height 14
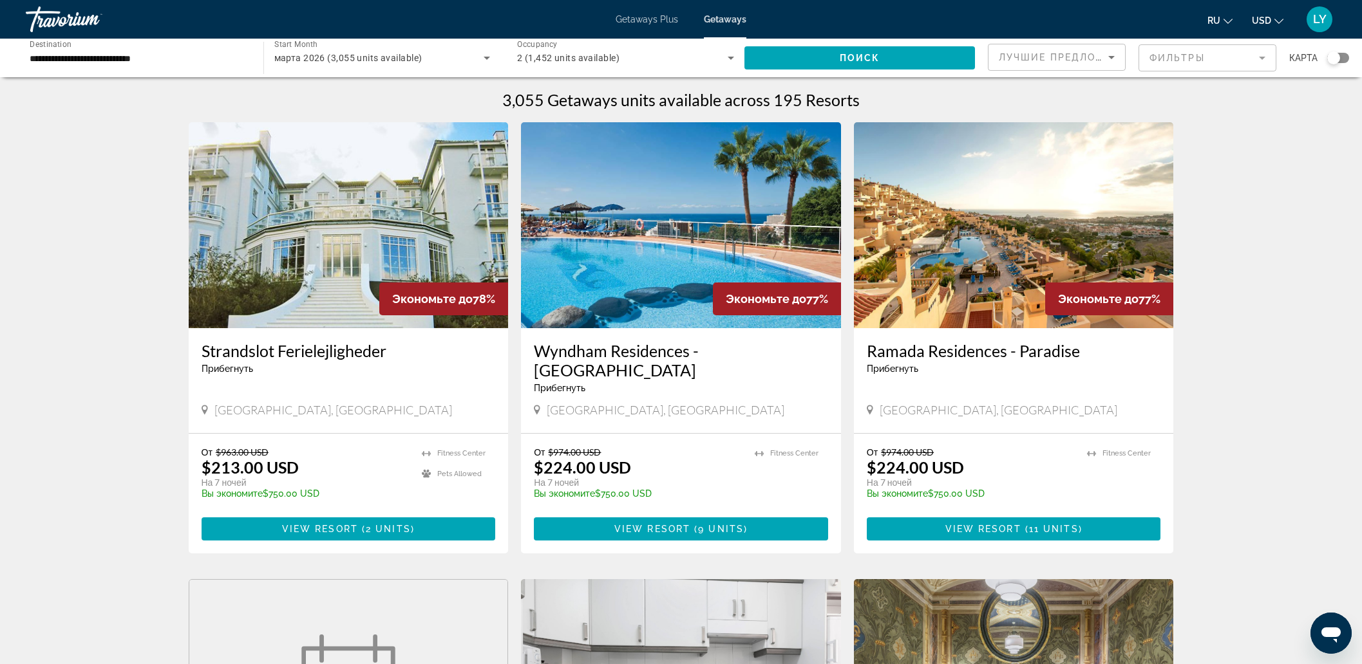
click at [695, 359] on h3 "Wyndham Residences - [GEOGRAPHIC_DATA]" at bounding box center [681, 360] width 294 height 39
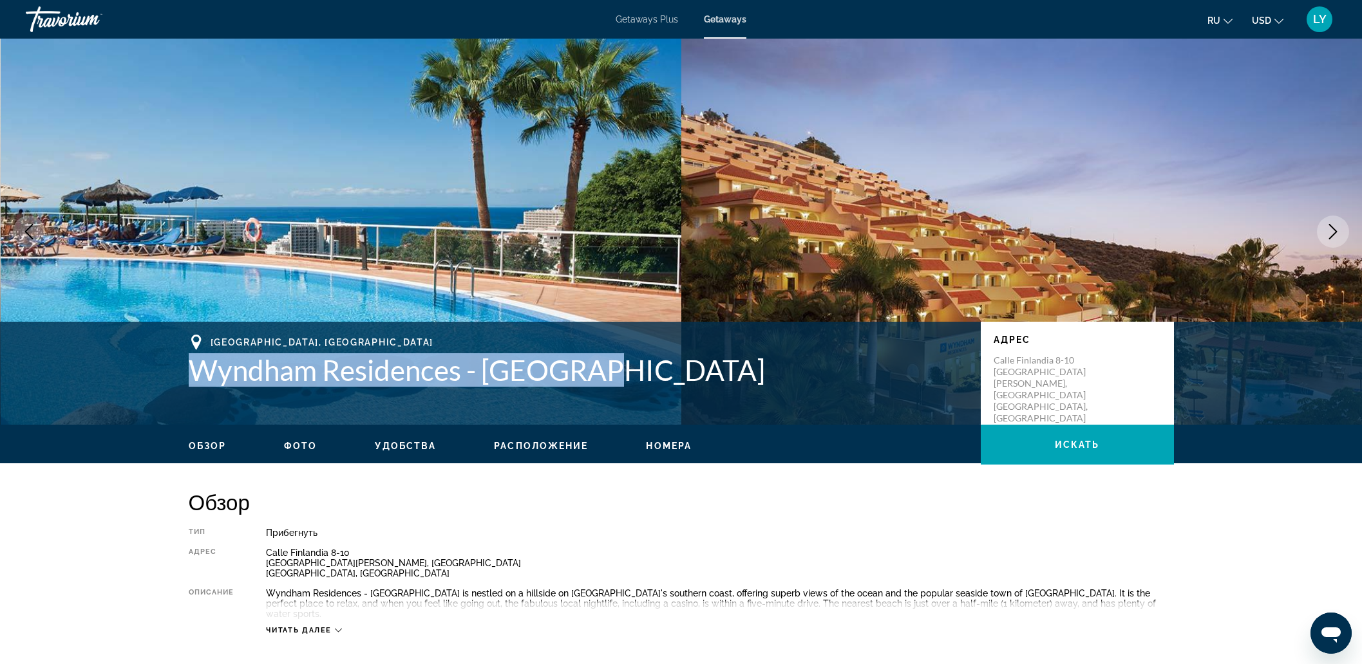
drag, startPoint x: 194, startPoint y: 373, endPoint x: 608, endPoint y: 380, distance: 414.0
click at [608, 380] on h1 "Wyndham Residences - [GEOGRAPHIC_DATA]" at bounding box center [578, 369] width 779 height 33
copy h1 "Wyndham Residences - [GEOGRAPHIC_DATA]"
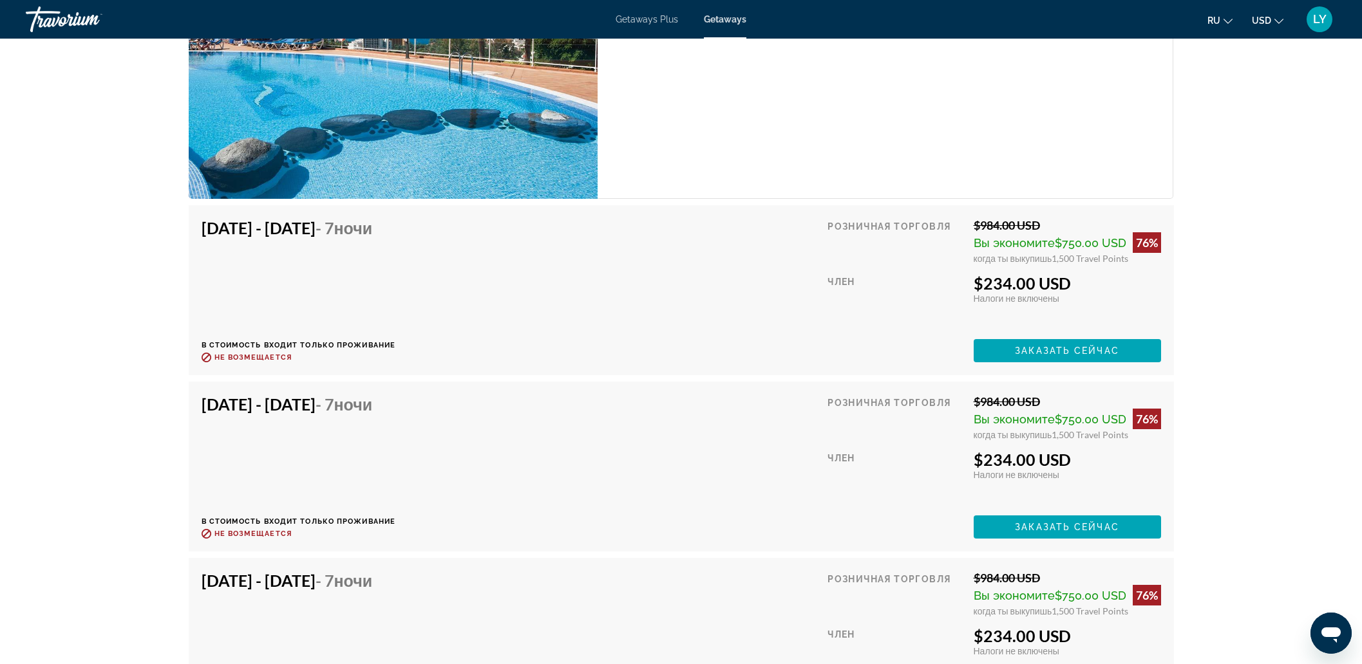
scroll to position [3541, 0]
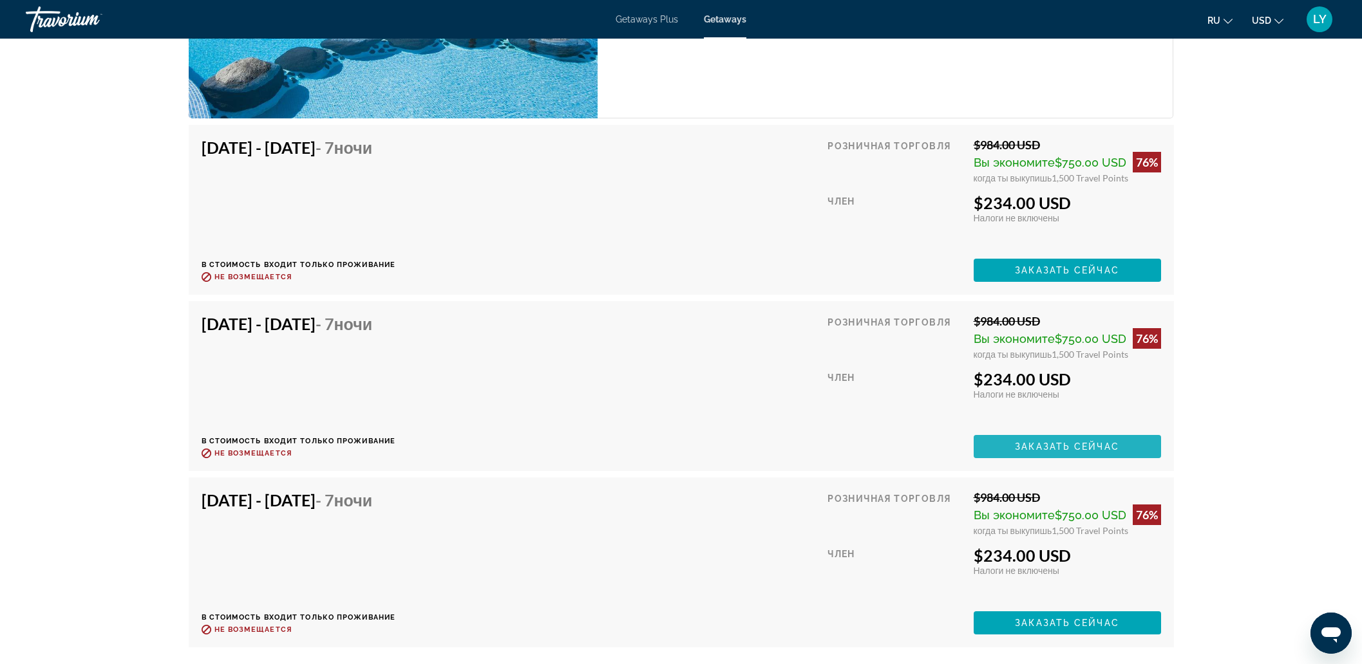
click at [1071, 442] on span "Заказать сейчас" at bounding box center [1067, 447] width 104 height 10
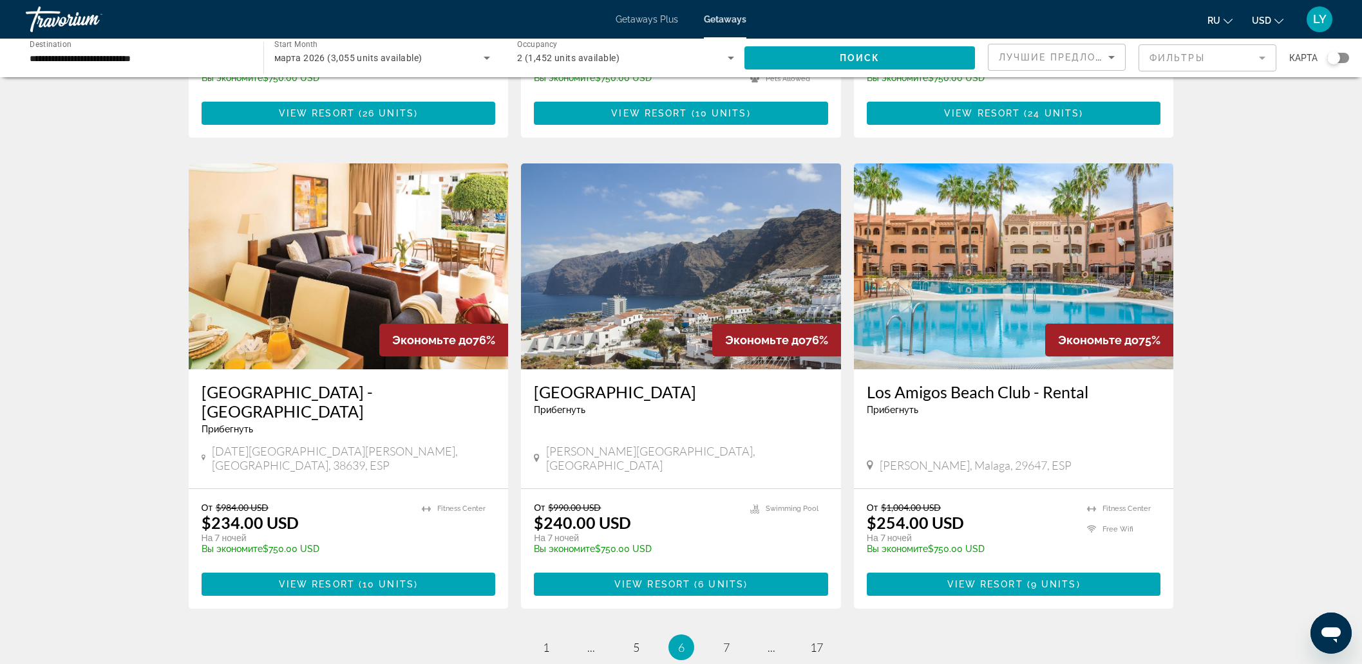
scroll to position [1368, 0]
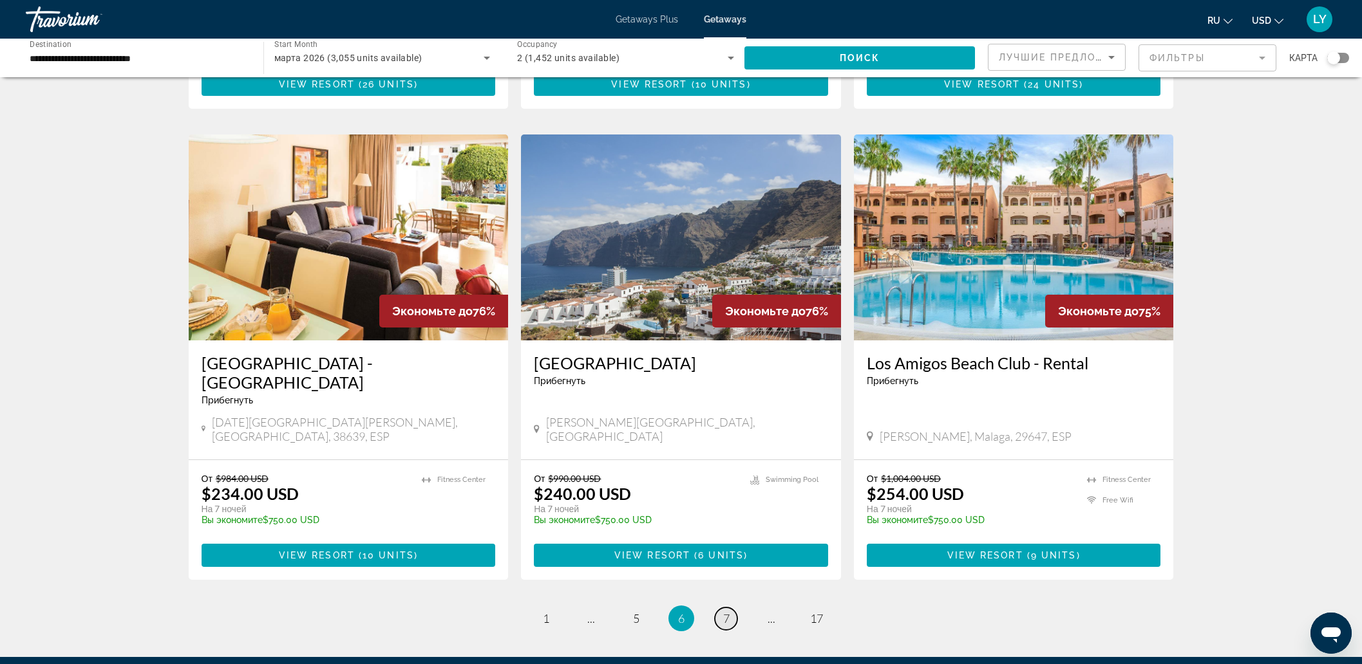
click at [732, 608] on link "page 7" at bounding box center [726, 619] width 23 height 23
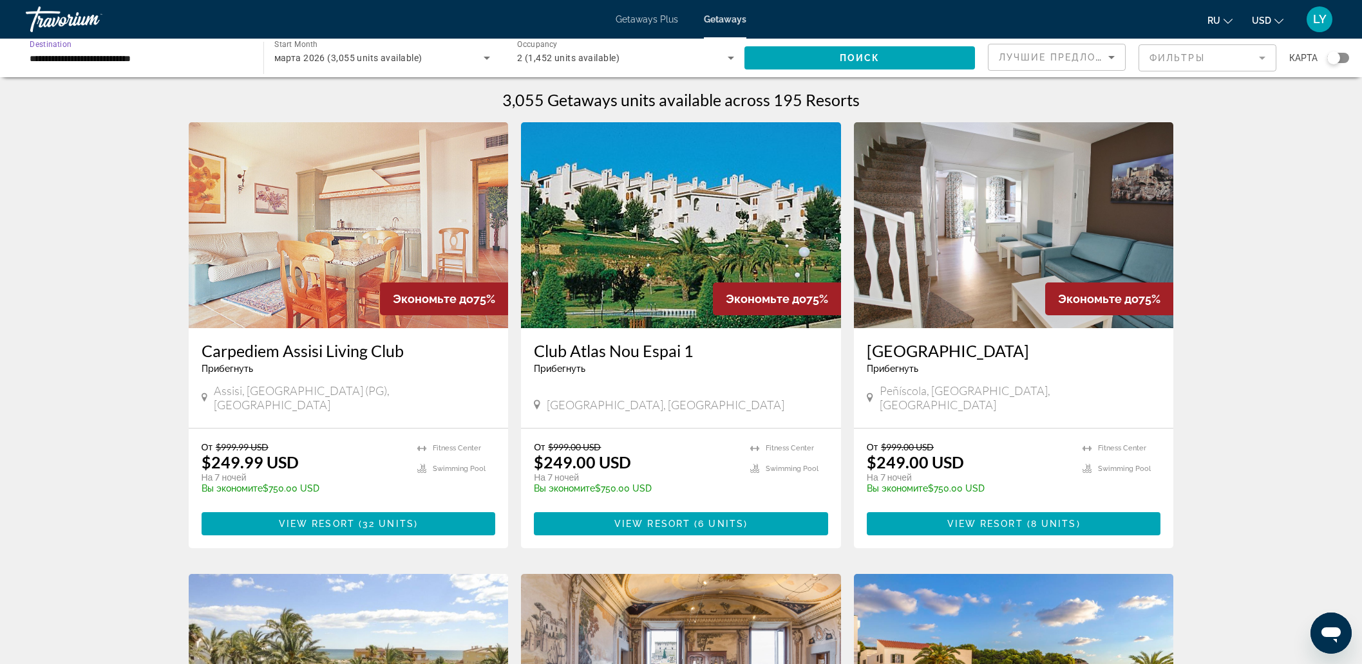
click at [141, 62] on input "**********" at bounding box center [138, 58] width 217 height 15
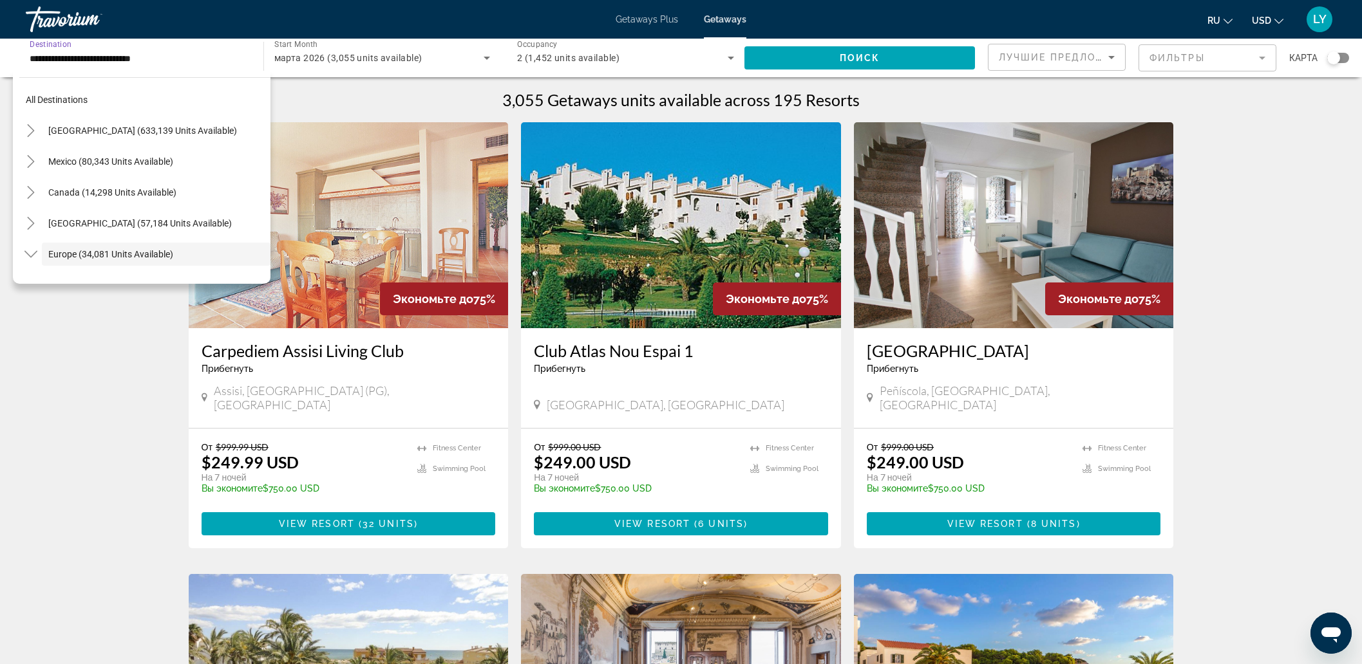
scroll to position [77, 0]
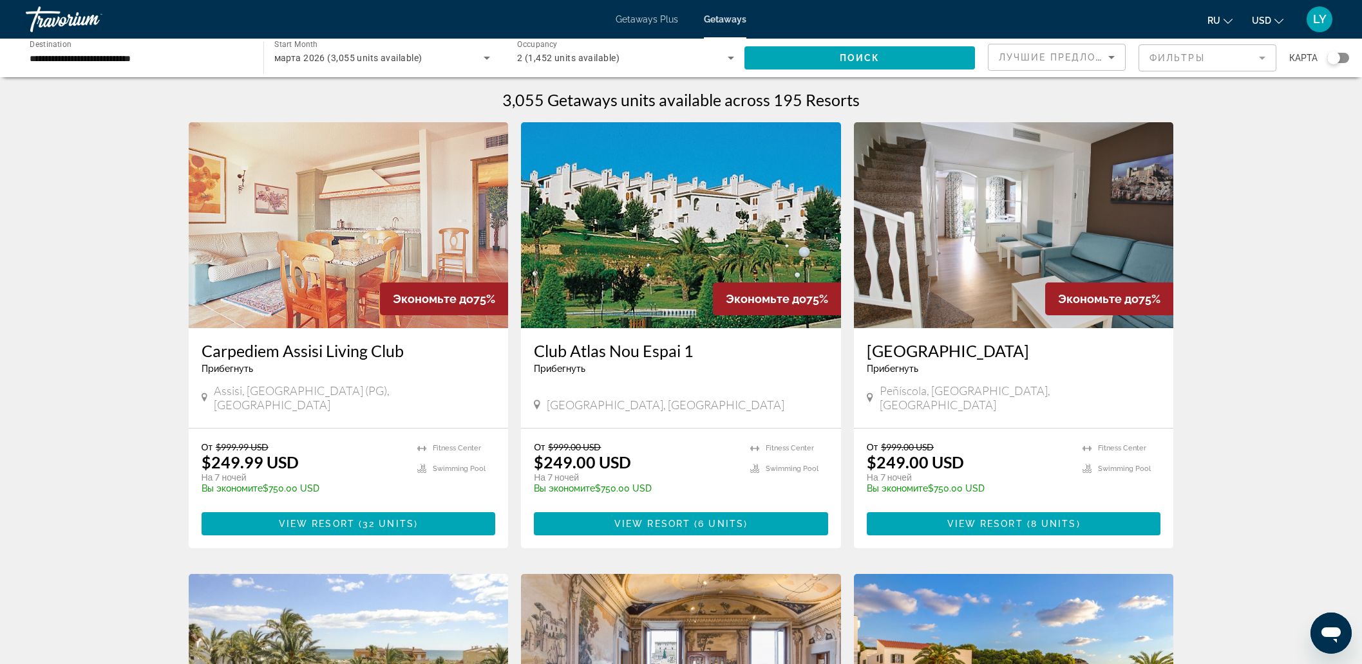
click at [1201, 57] on mat-form-field "Фильтры" at bounding box center [1207, 57] width 138 height 27
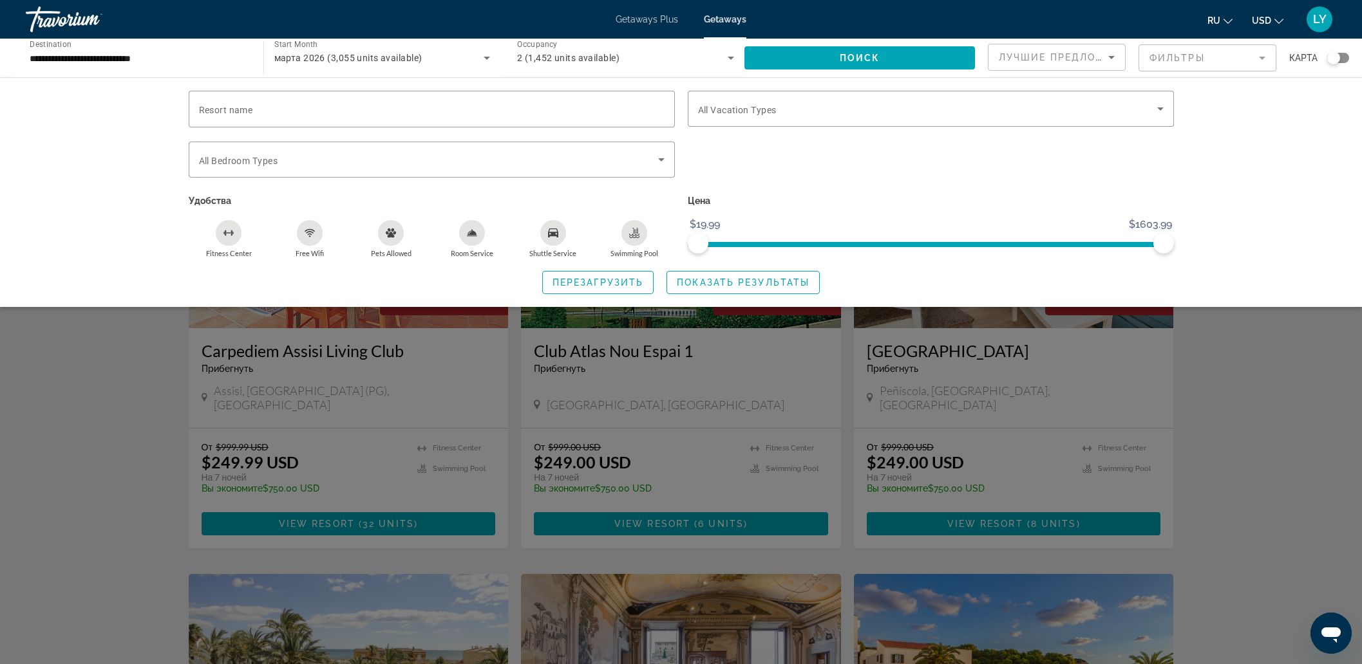
click at [1270, 421] on div "Search widget" at bounding box center [681, 428] width 1362 height 471
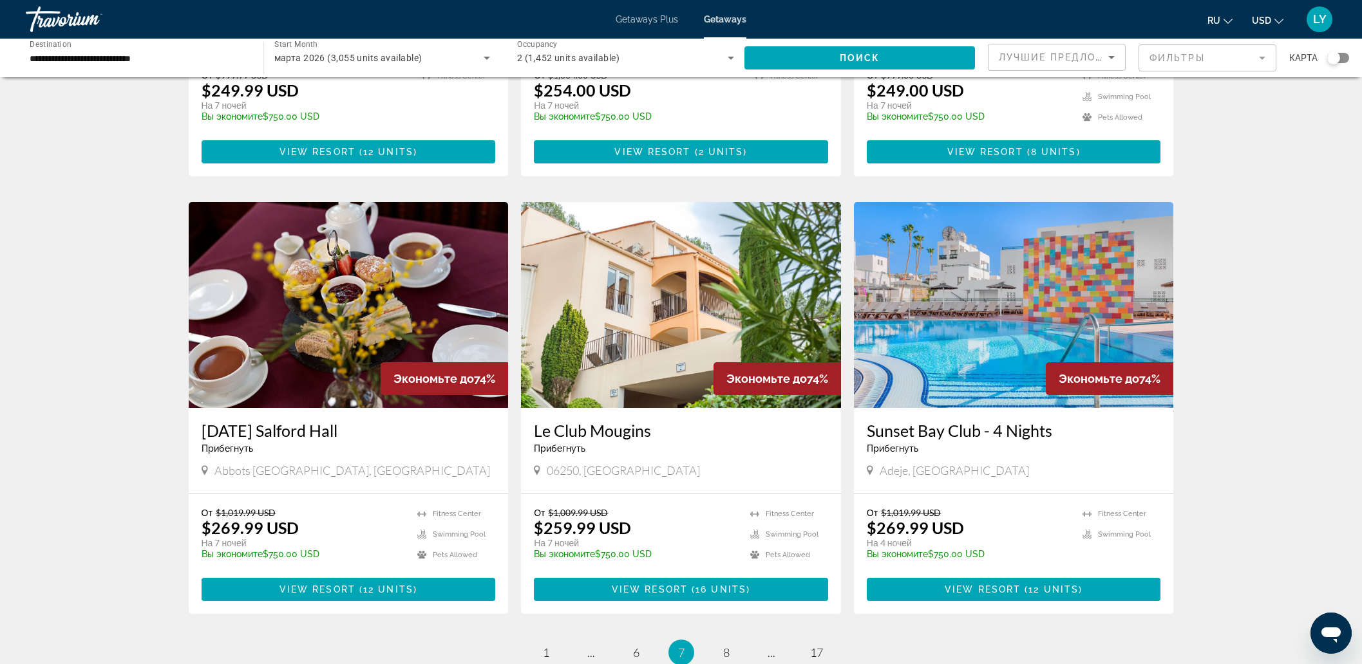
scroll to position [1283, 0]
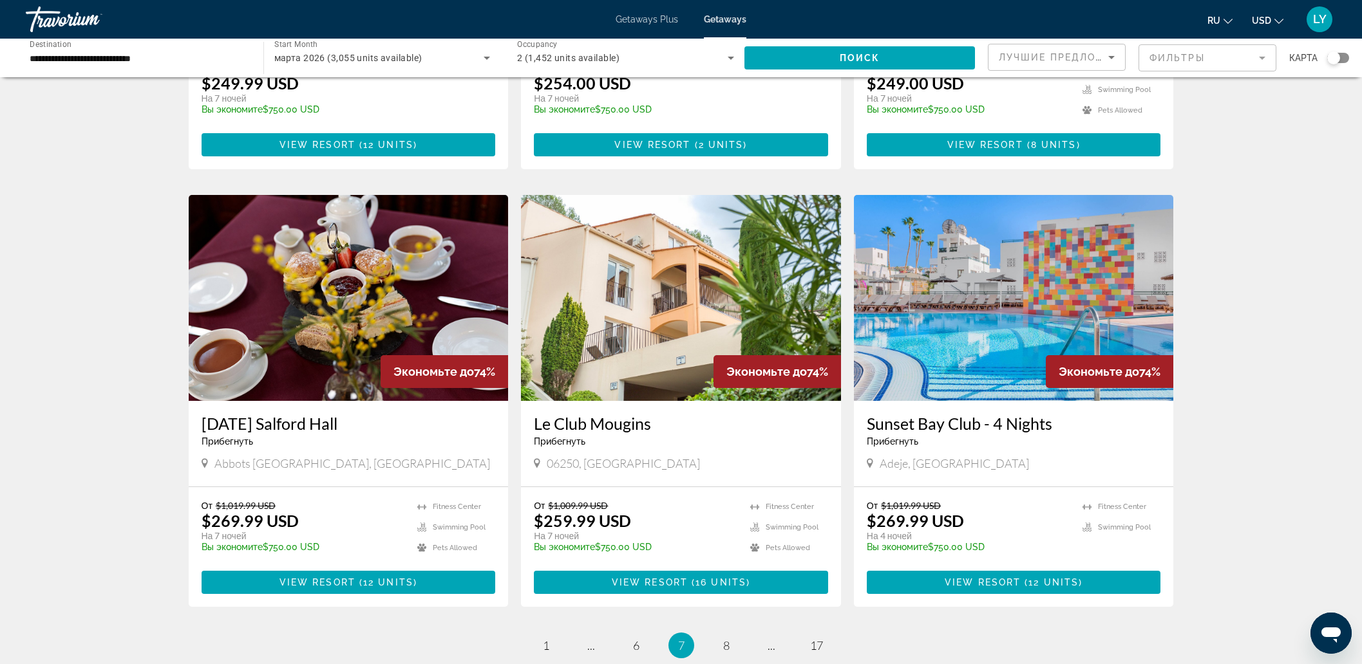
click at [607, 414] on h3 "Le Club Mougins" at bounding box center [681, 423] width 294 height 19
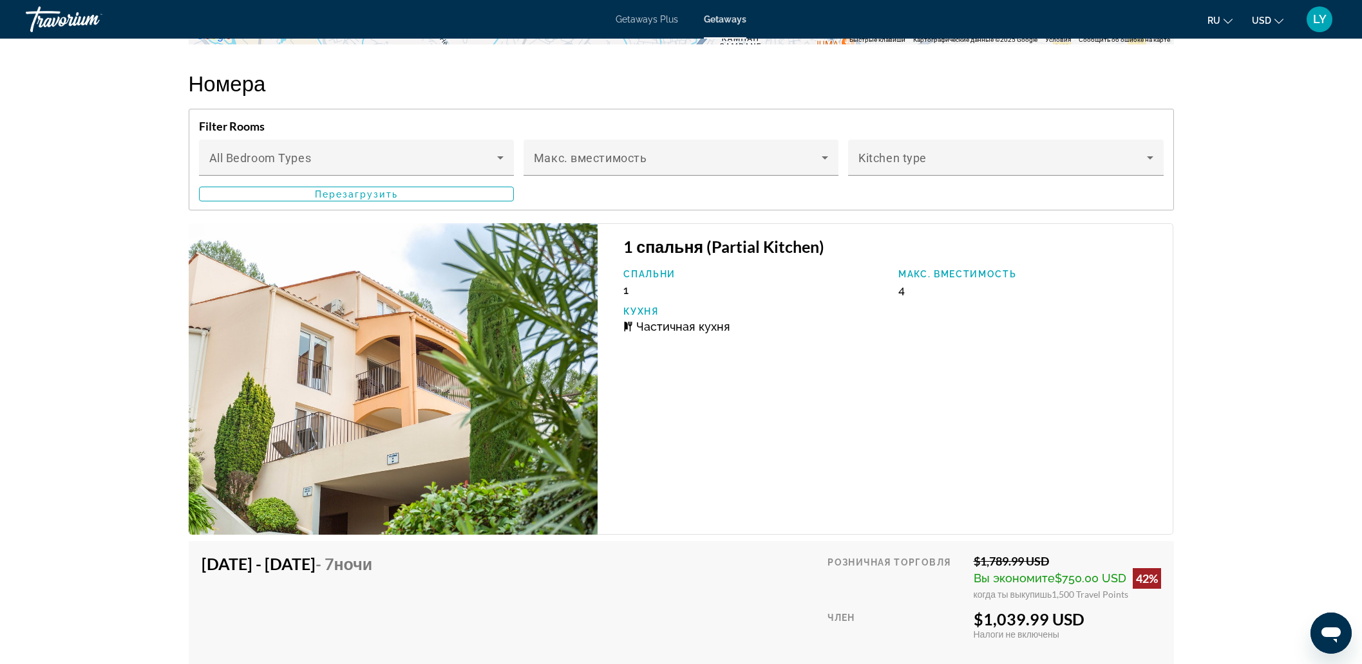
scroll to position [2172, 0]
